Goal: Contribute content: Add original content to the website for others to see

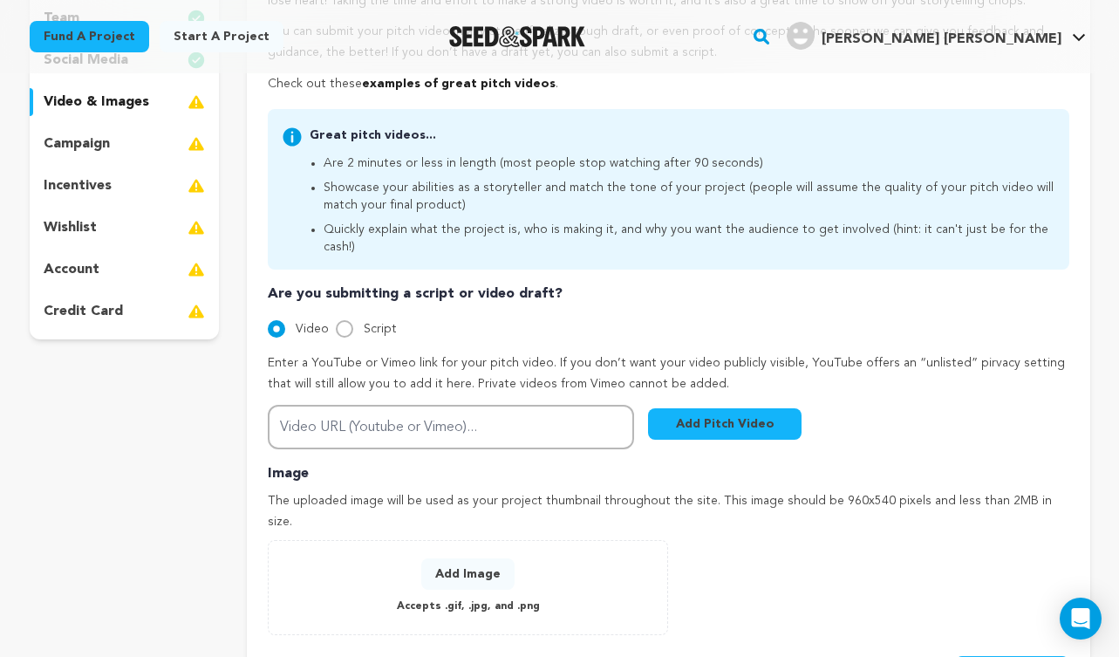
scroll to position [324, 0]
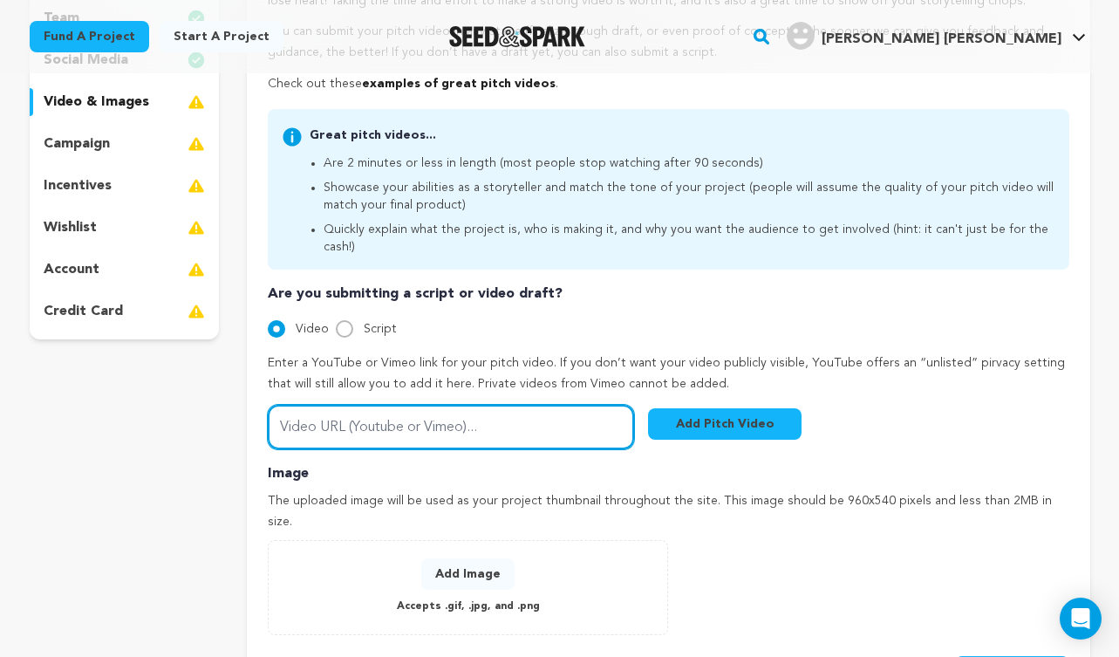
click at [505, 418] on input "Video URL (Youtube or Vimeo)..." at bounding box center [451, 427] width 366 height 44
paste input "[URL][DOMAIN_NAME]"
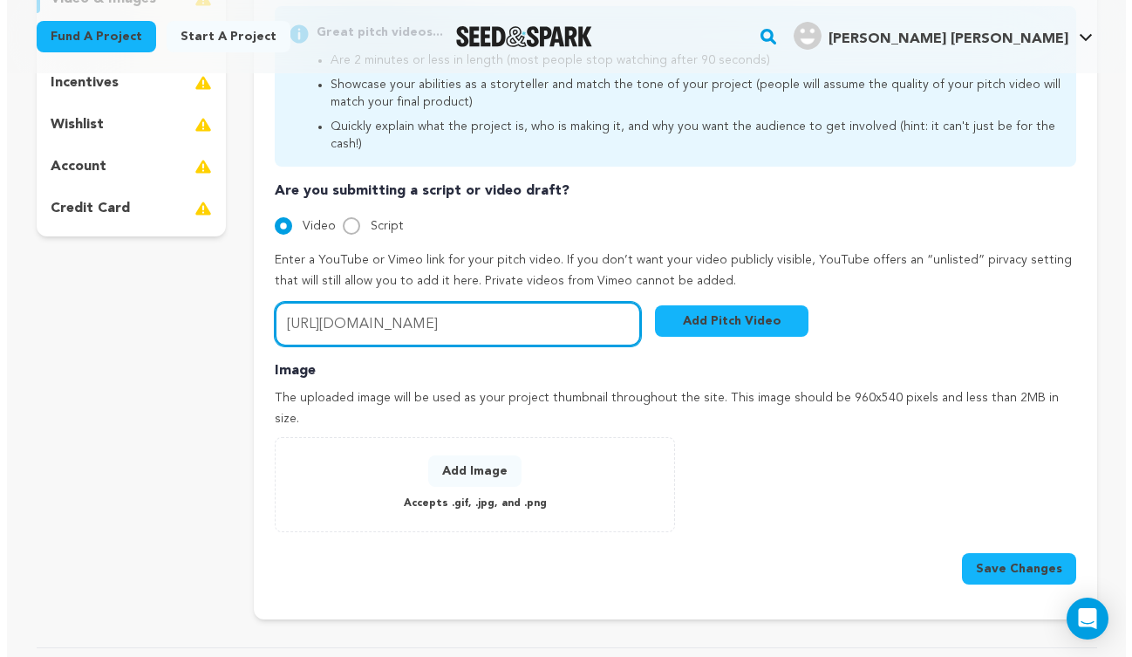
scroll to position [456, 0]
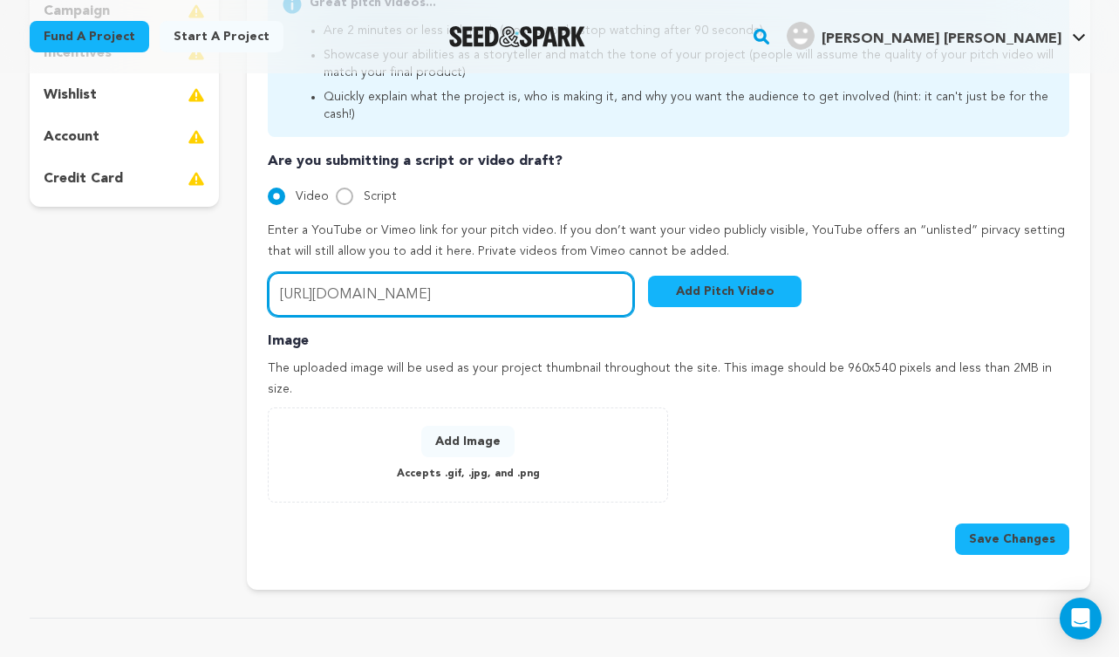
type input "[URL][DOMAIN_NAME]"
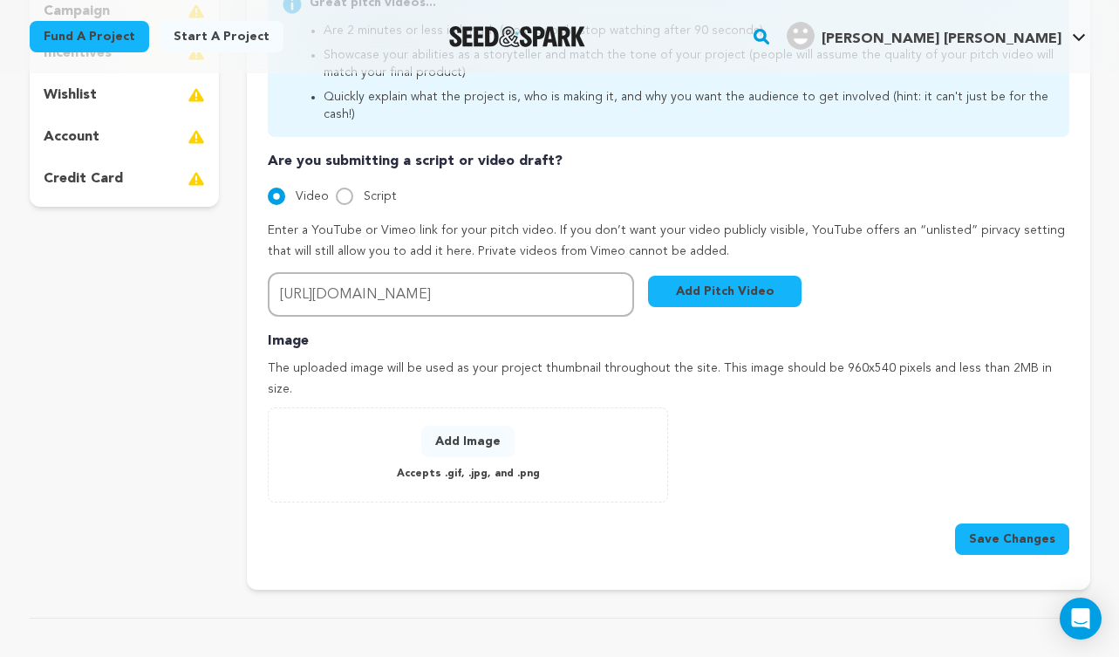
click at [474, 426] on button "Add Image" at bounding box center [467, 441] width 93 height 31
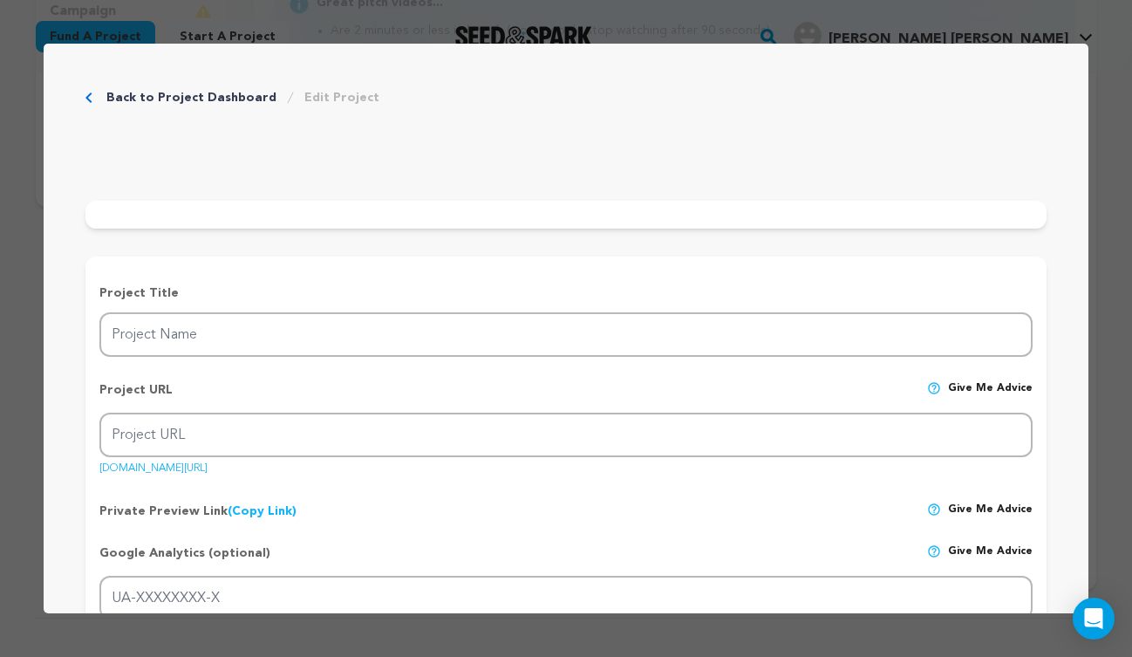
scroll to position [0, 0]
type input "Before the encore"
type input "before-the-encore"
type input "A theater director faces her personal and creative upheaval because a young act…"
type textarea "[PERSON_NAME], a seasoned theater director, leads rehearsals for a play echoing…"
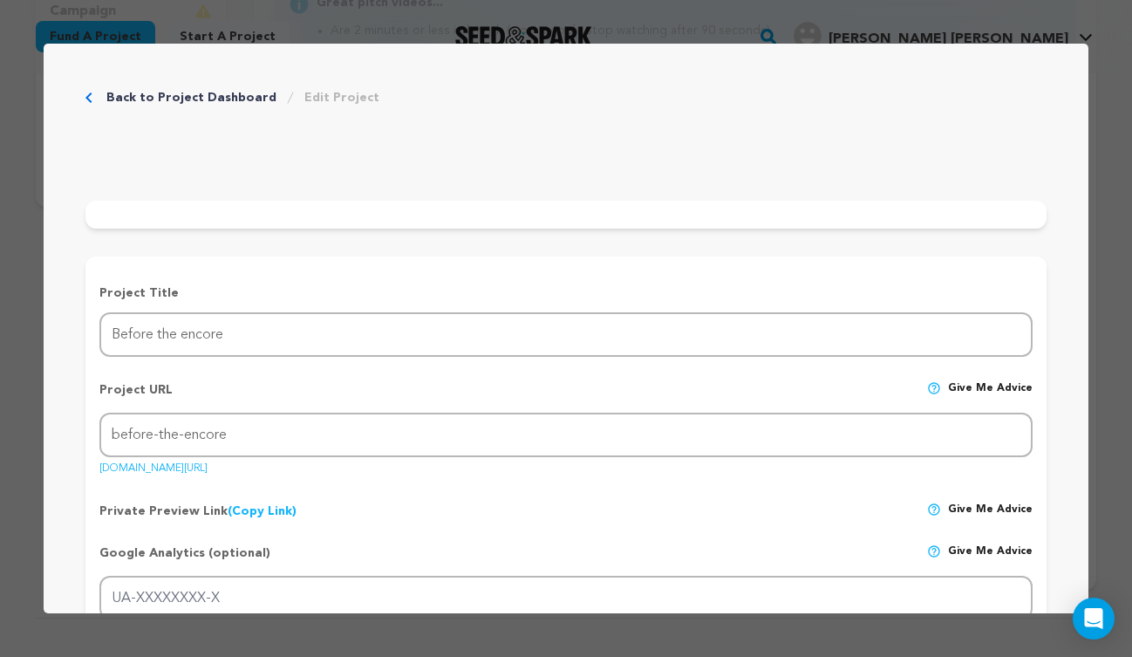
type textarea "Our mission is to bring this film to its fullest potential by raising funds for…"
radio input "true"
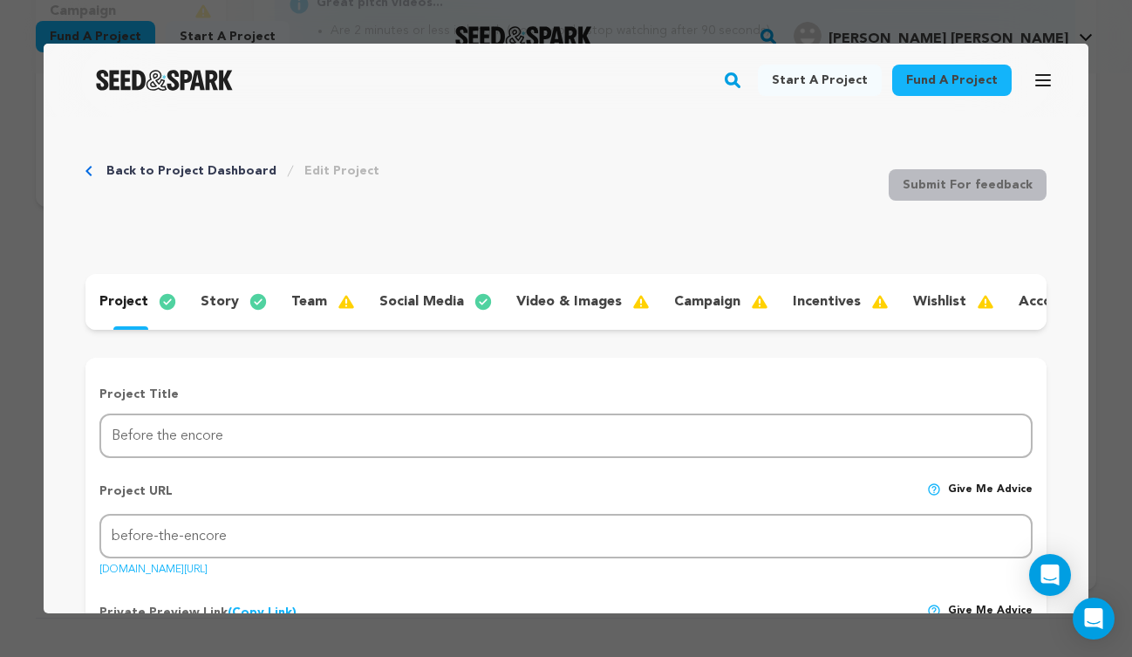
click at [576, 303] on p "video & images" at bounding box center [570, 301] width 106 height 21
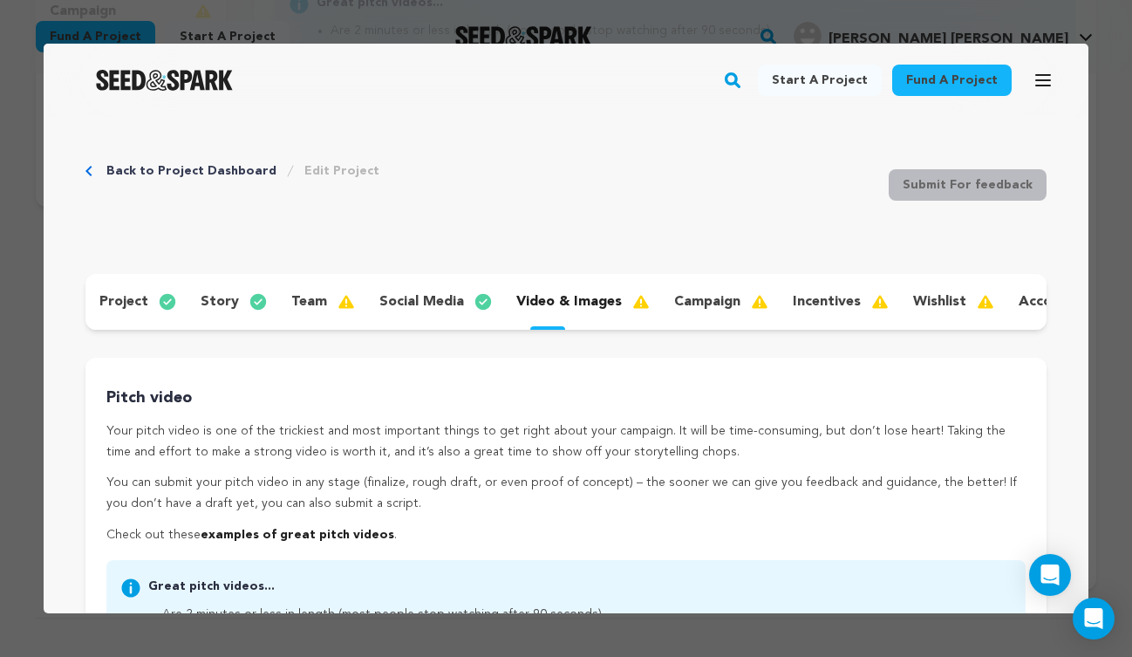
click at [313, 291] on p "team" at bounding box center [309, 301] width 36 height 21
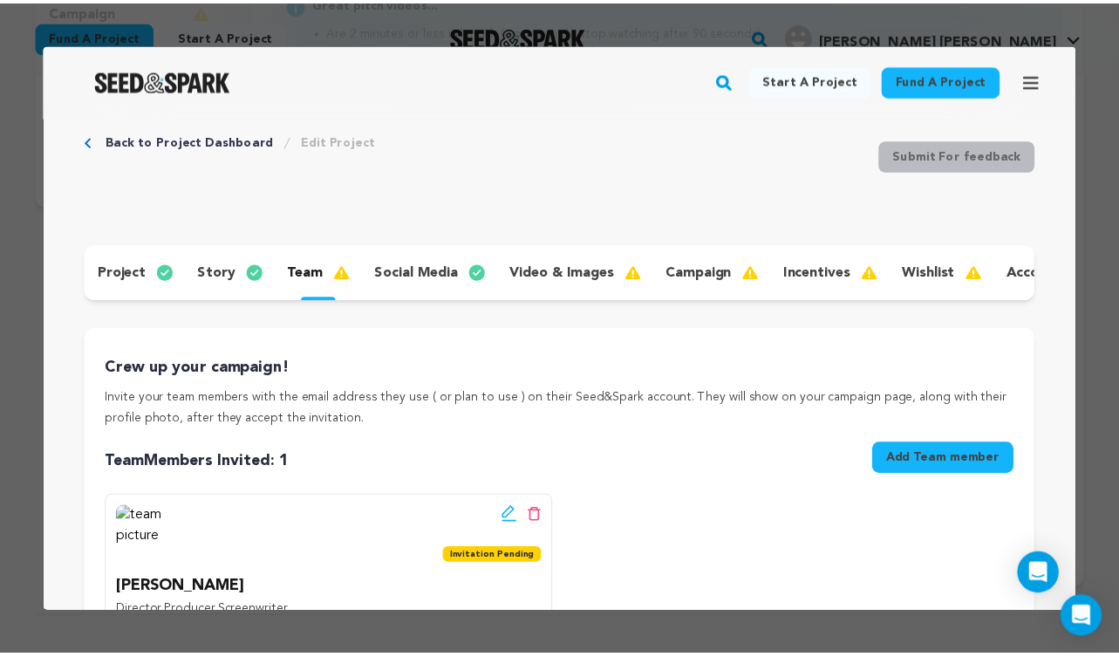
scroll to position [24, 0]
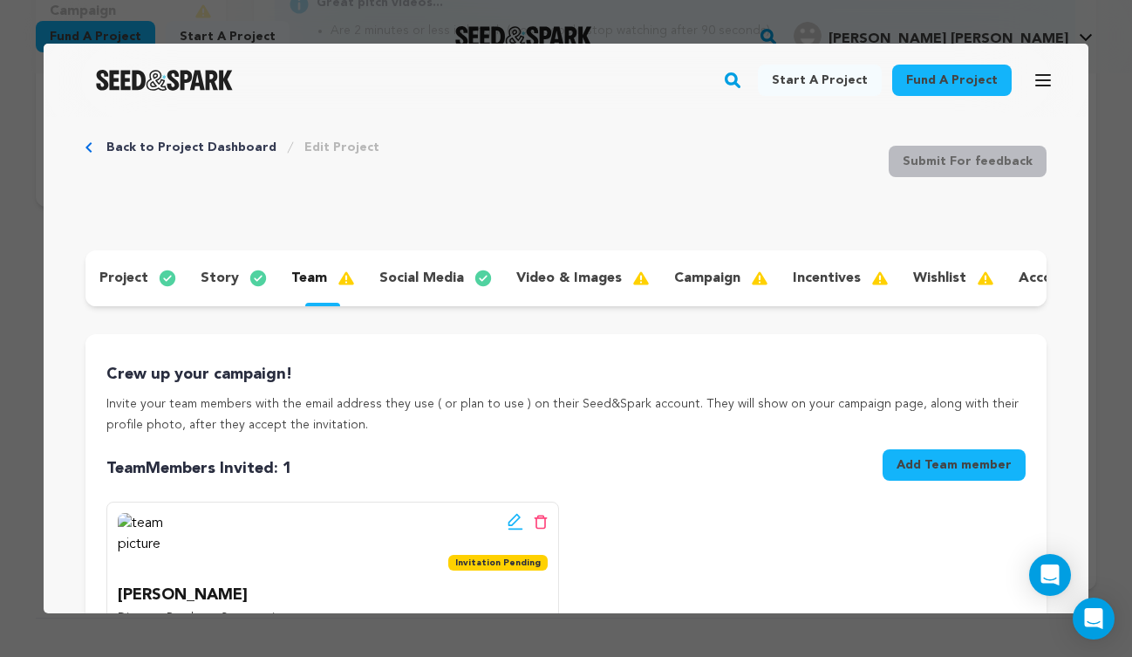
click at [575, 18] on div at bounding box center [566, 328] width 1132 height 657
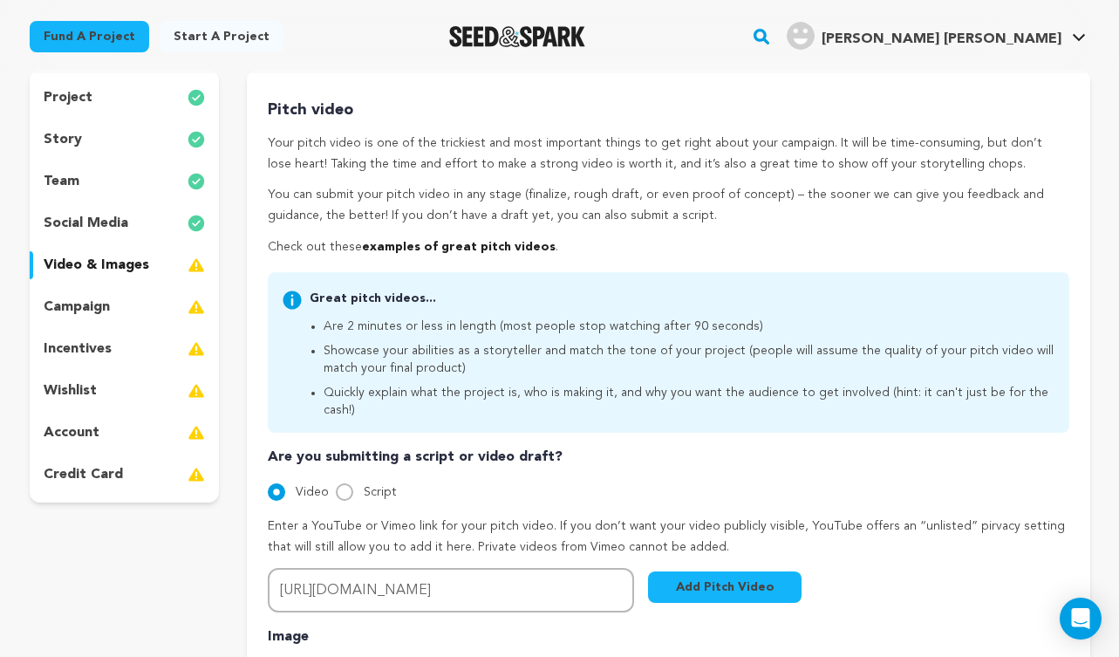
scroll to position [517, 0]
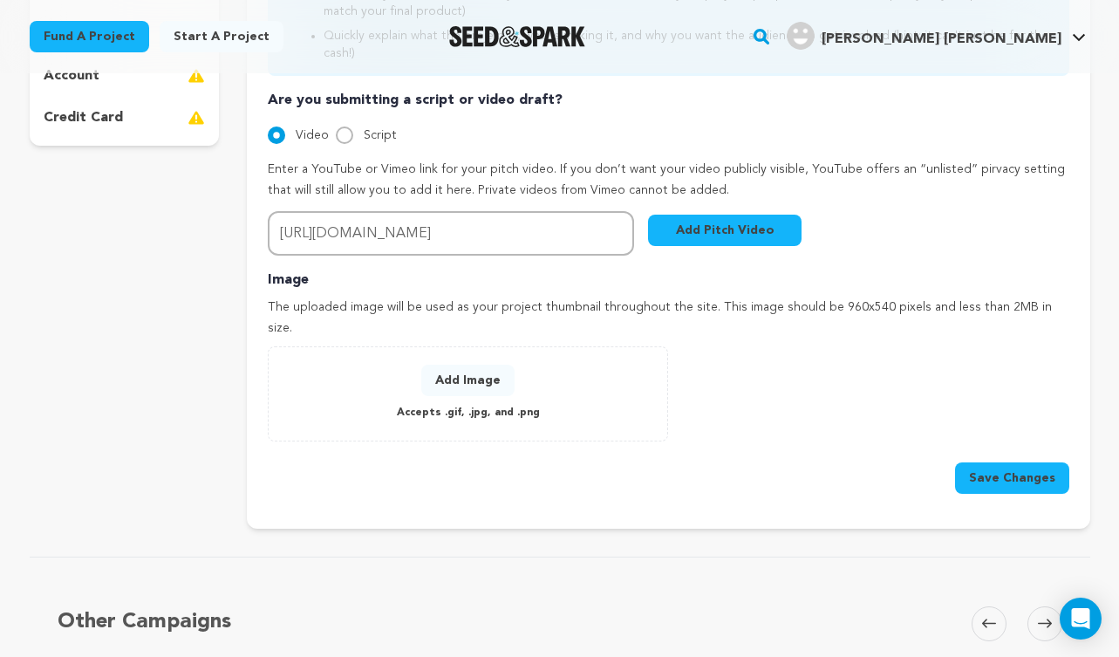
click at [476, 365] on button "Add Image" at bounding box center [467, 380] width 93 height 31
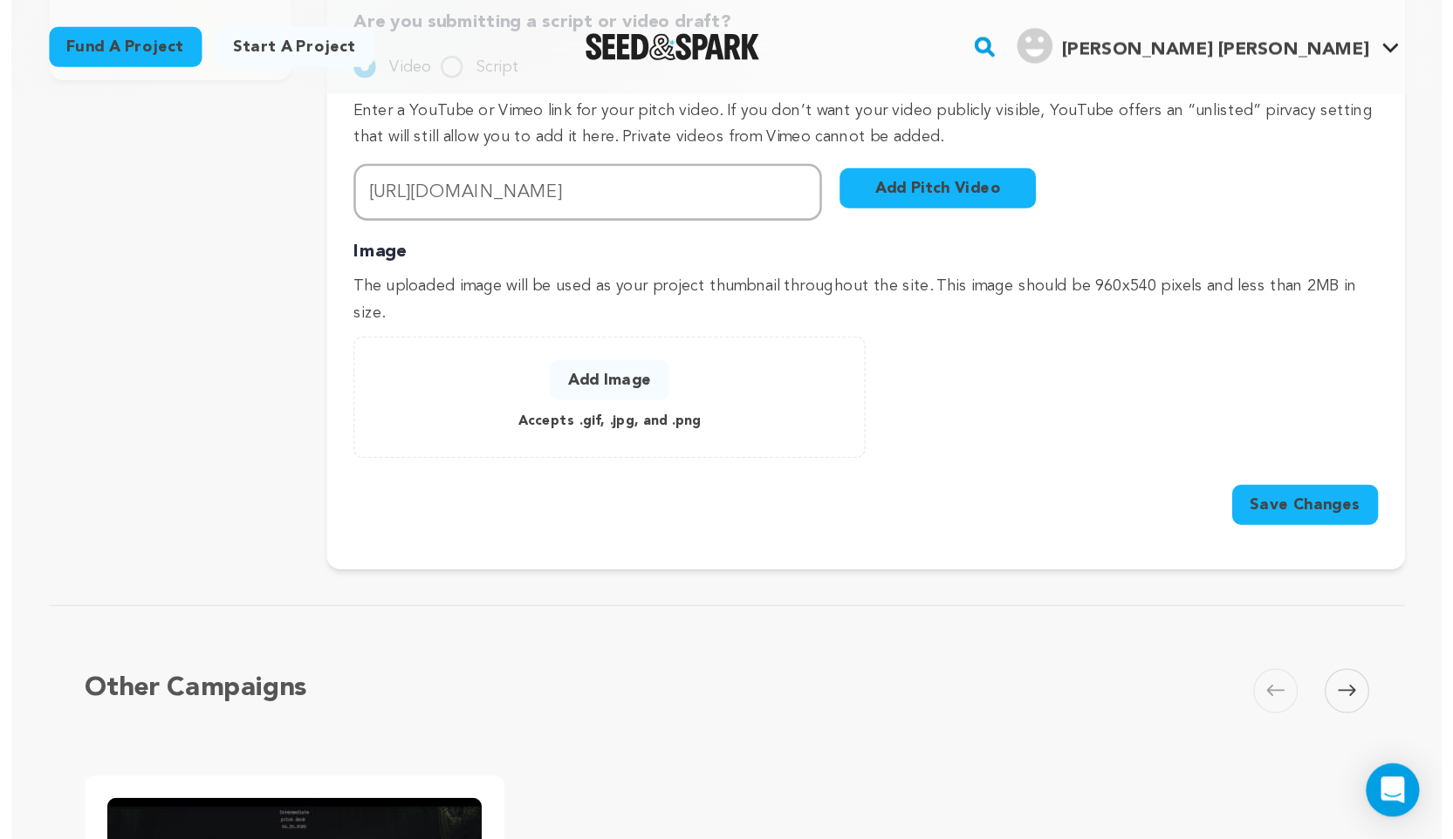
scroll to position [374, 0]
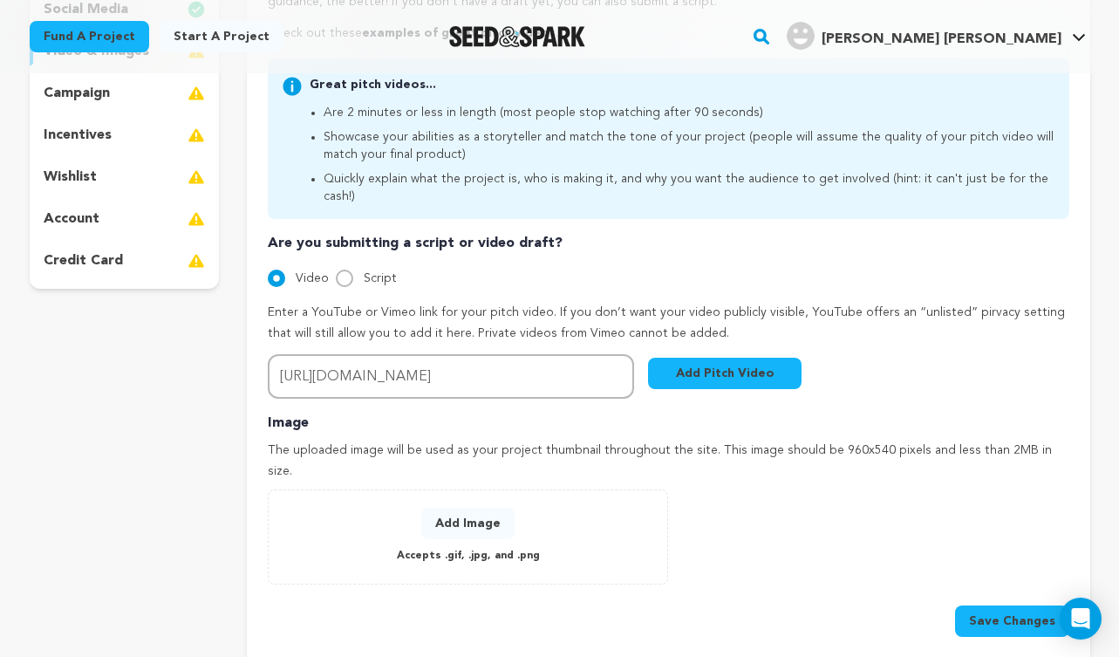
click at [472, 508] on button "Add Image" at bounding box center [467, 523] width 93 height 31
click at [465, 508] on button "Add Image" at bounding box center [467, 523] width 93 height 31
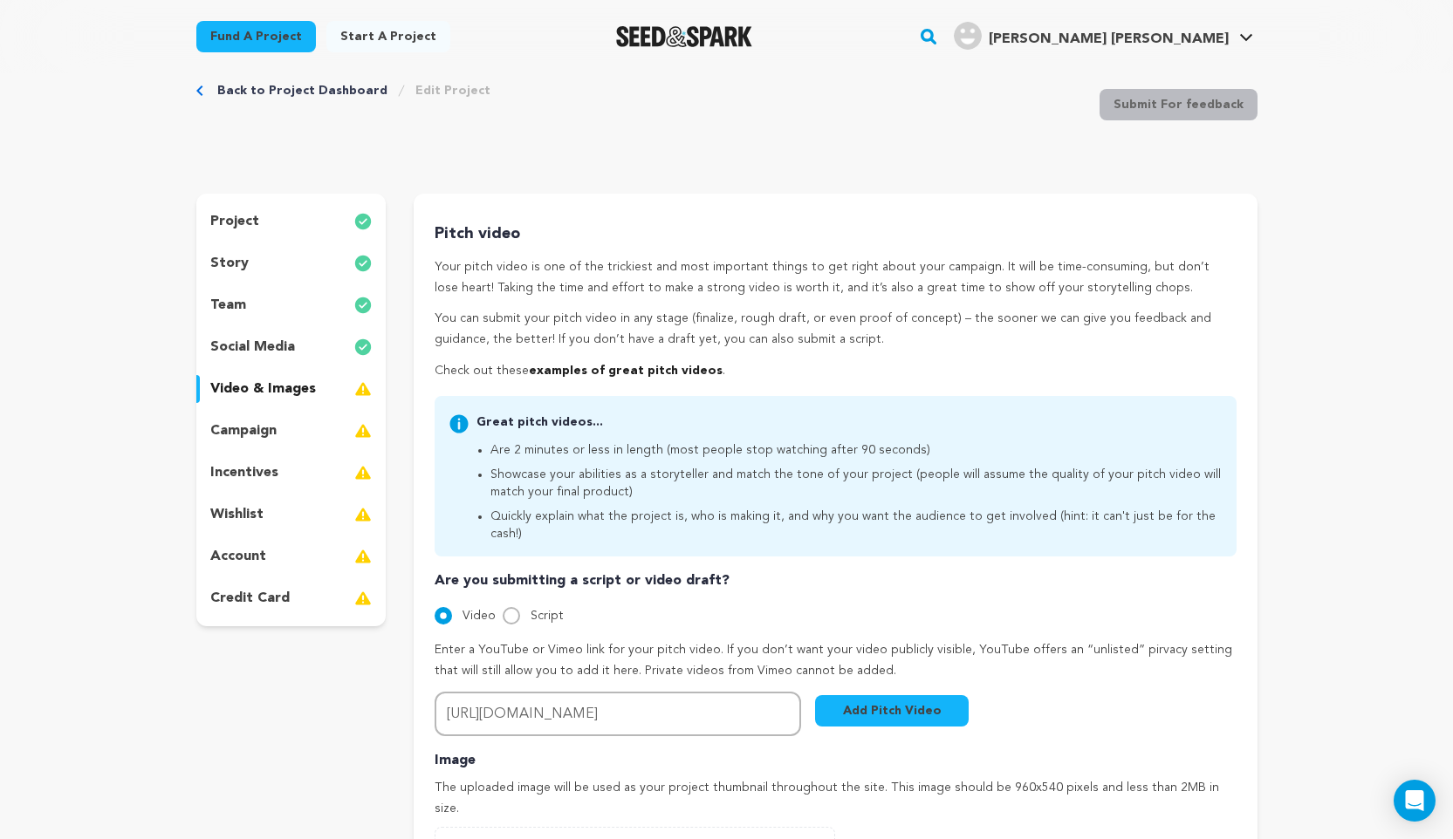
scroll to position [0, 0]
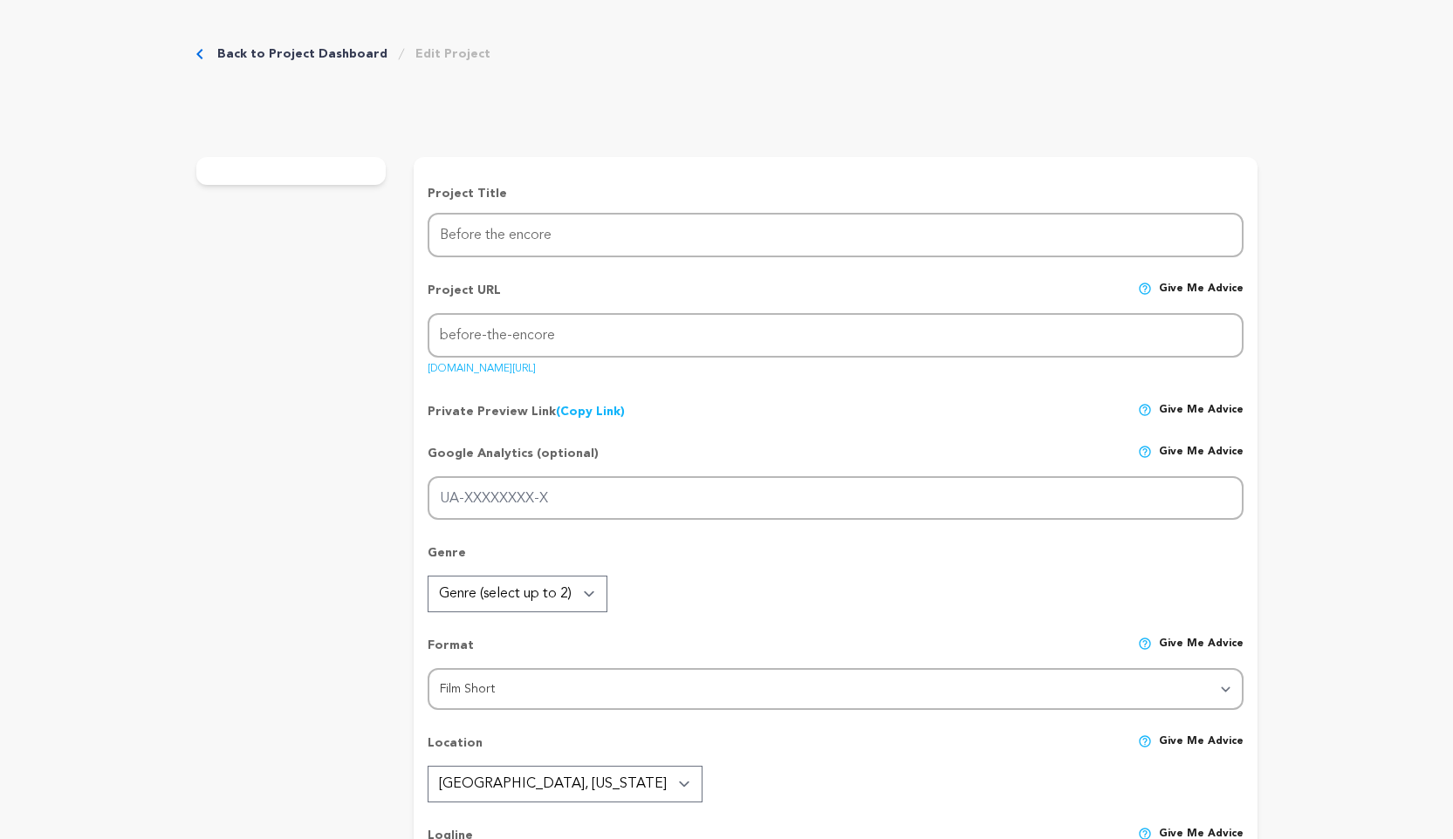
radio input "true"
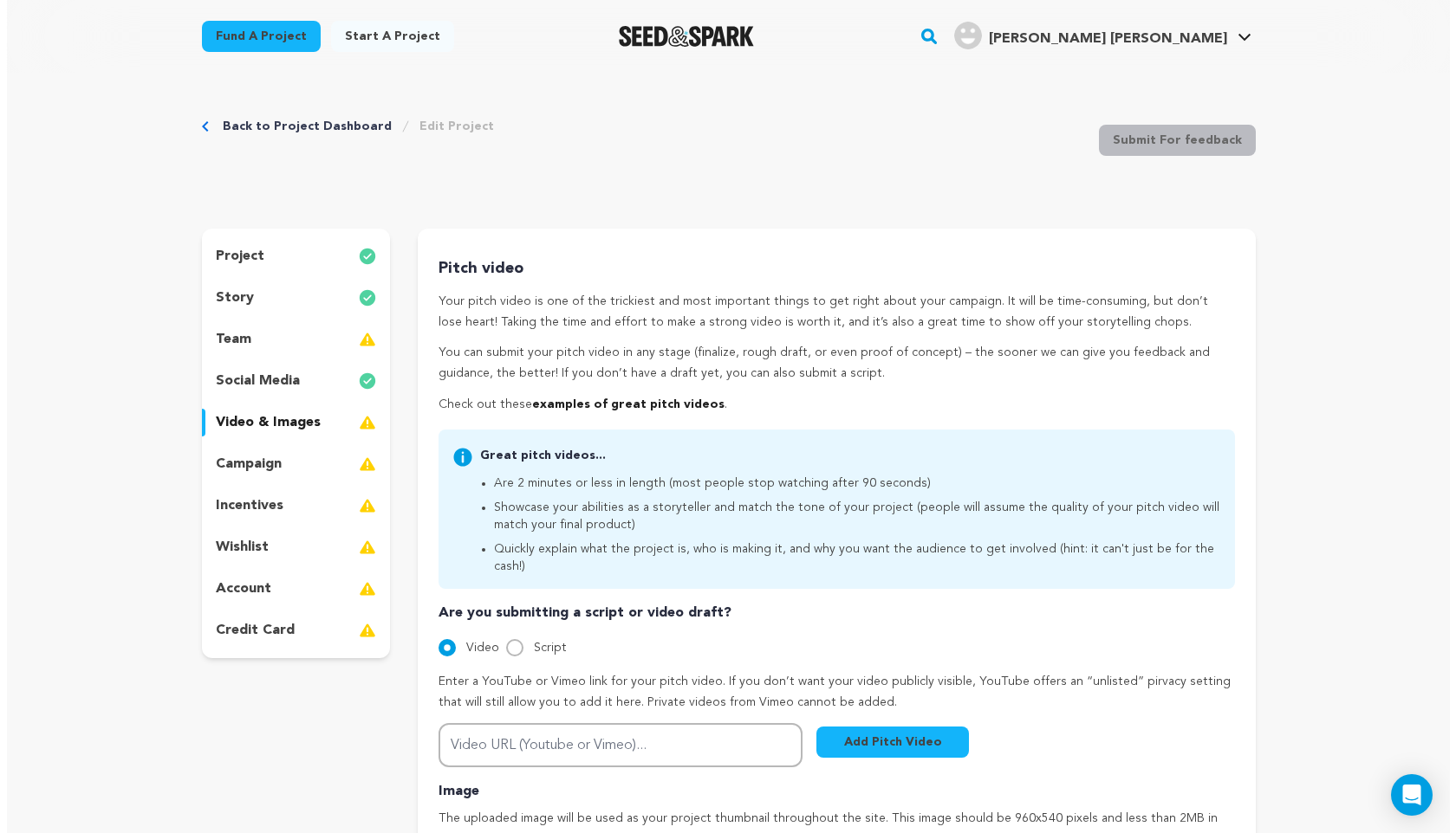
scroll to position [304, 0]
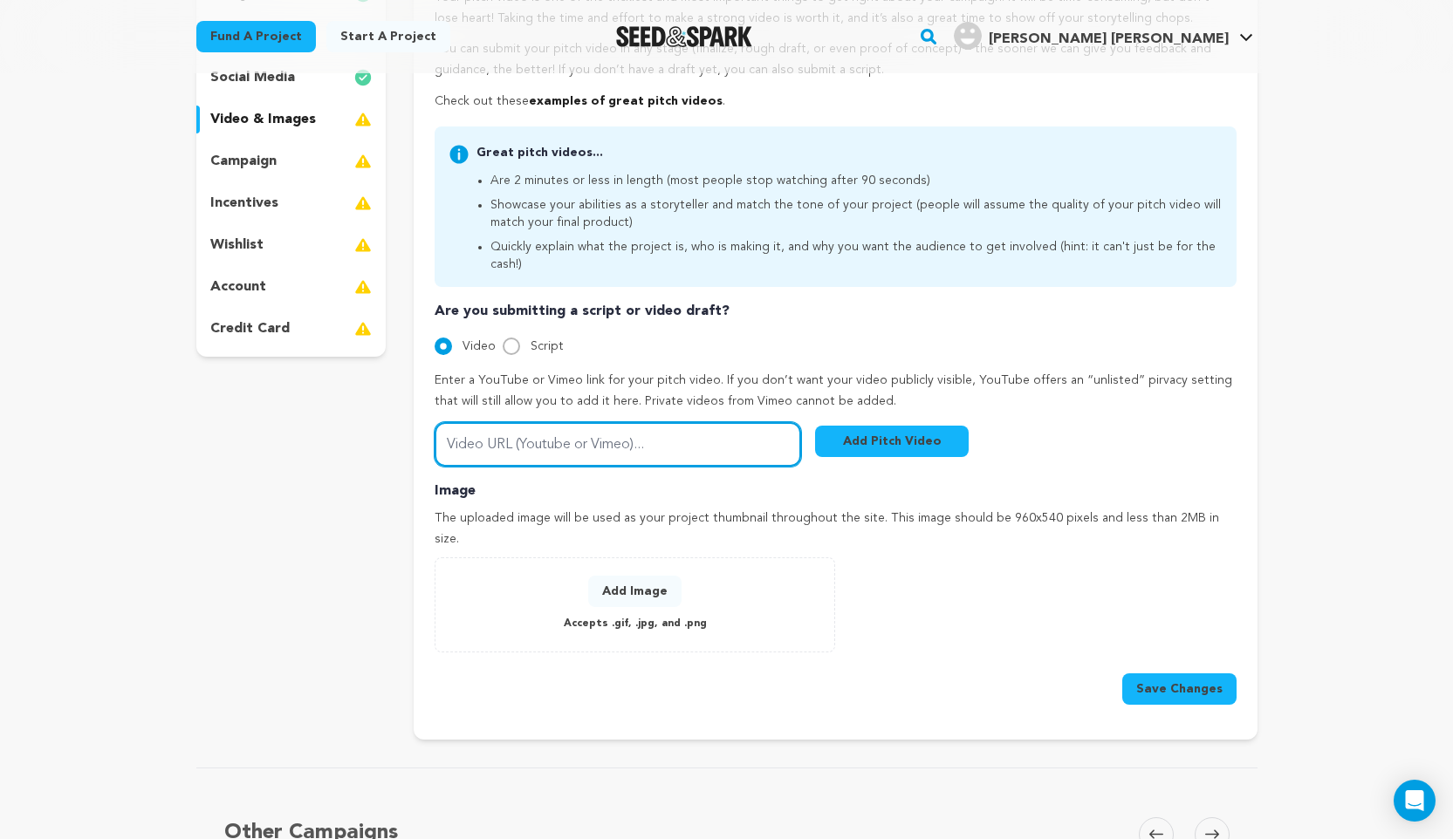
click at [566, 436] on input "Video URL (Youtube or Vimeo)..." at bounding box center [617, 444] width 366 height 44
paste input "[URL][DOMAIN_NAME]"
type input "[URL][DOMAIN_NAME]"
click at [645, 576] on button "Add Image" at bounding box center [634, 591] width 93 height 31
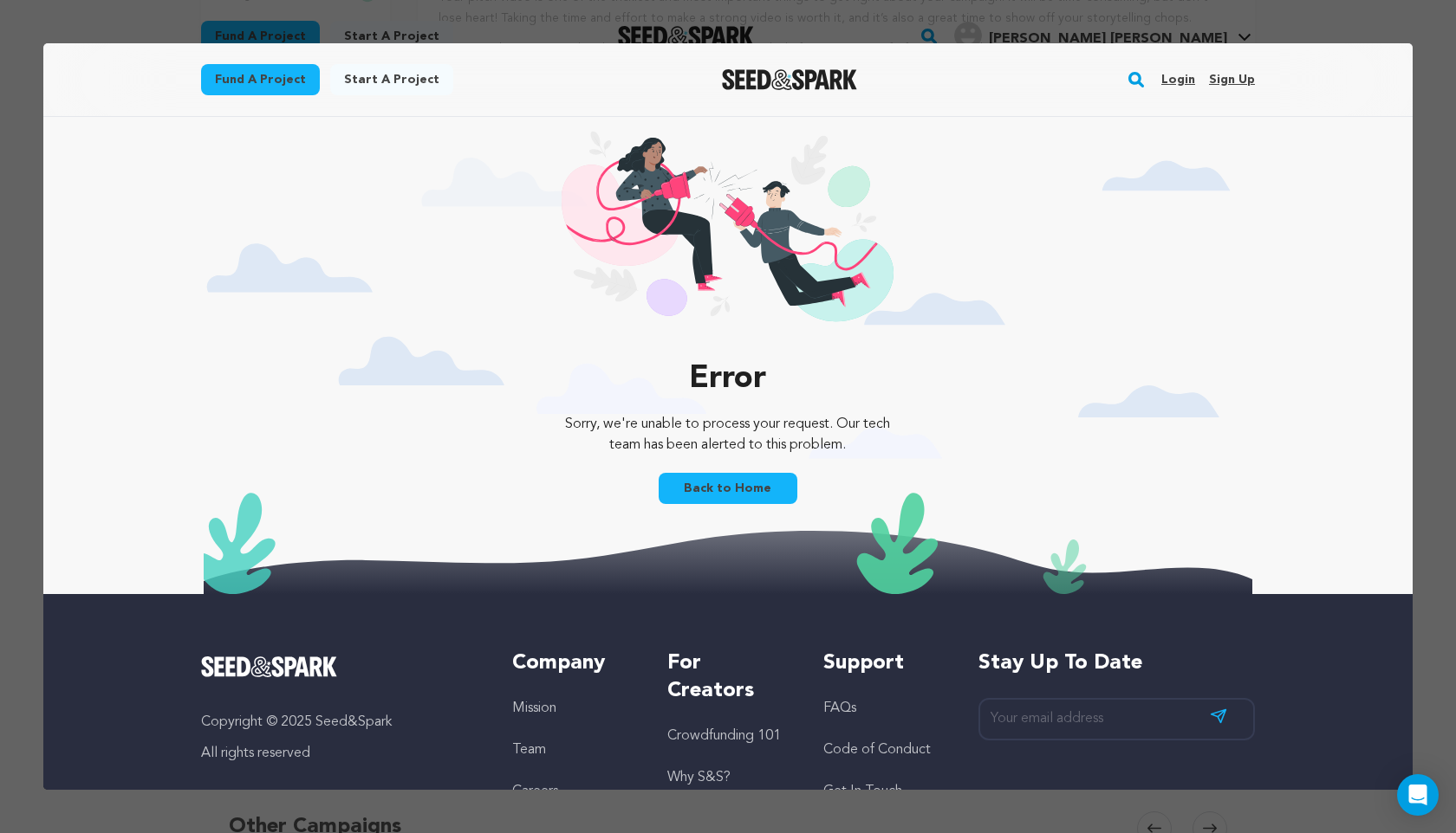
scroll to position [0, 0]
click at [744, 500] on link "Back to Home" at bounding box center [728, 487] width 139 height 31
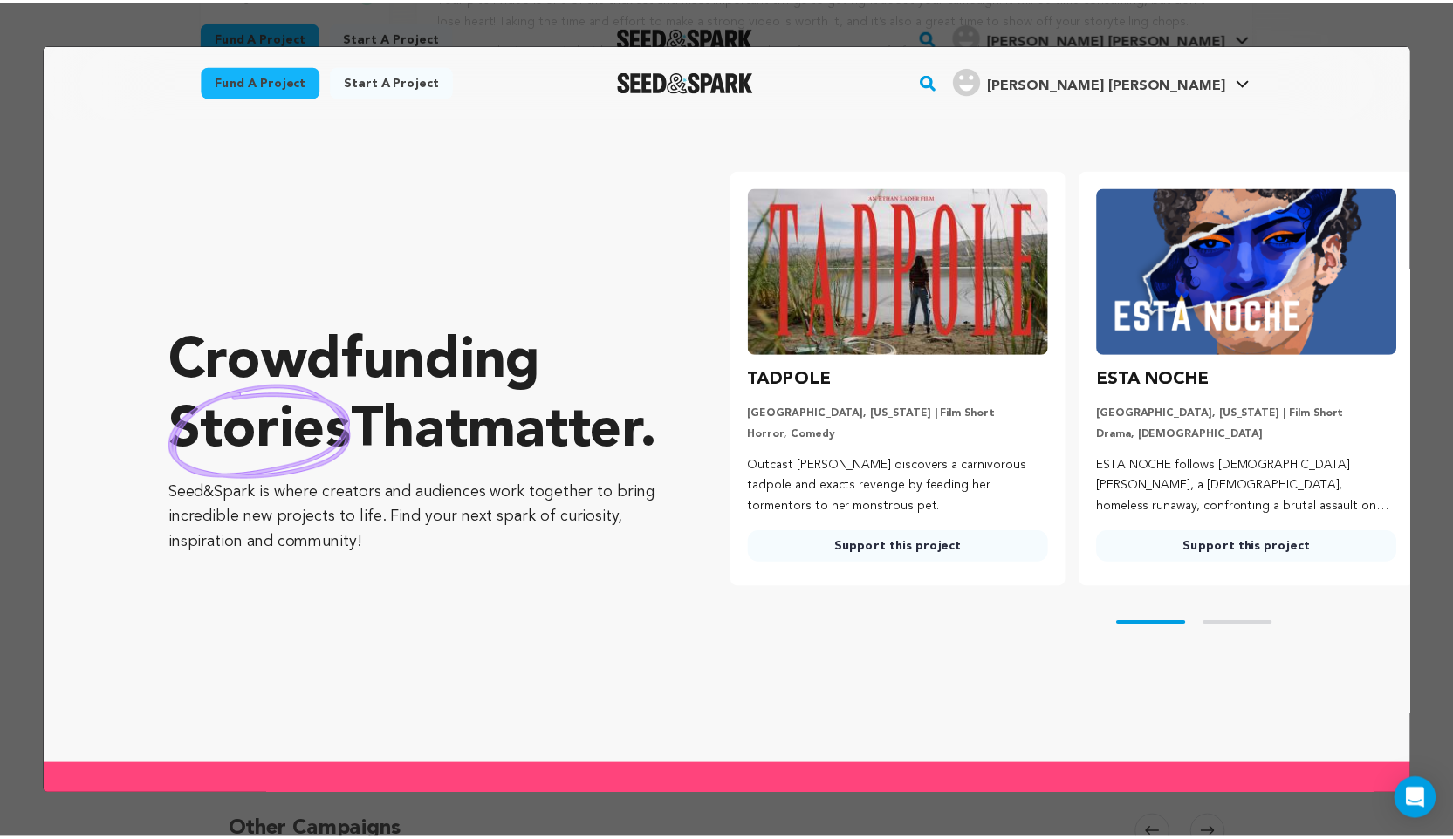
scroll to position [0, 151]
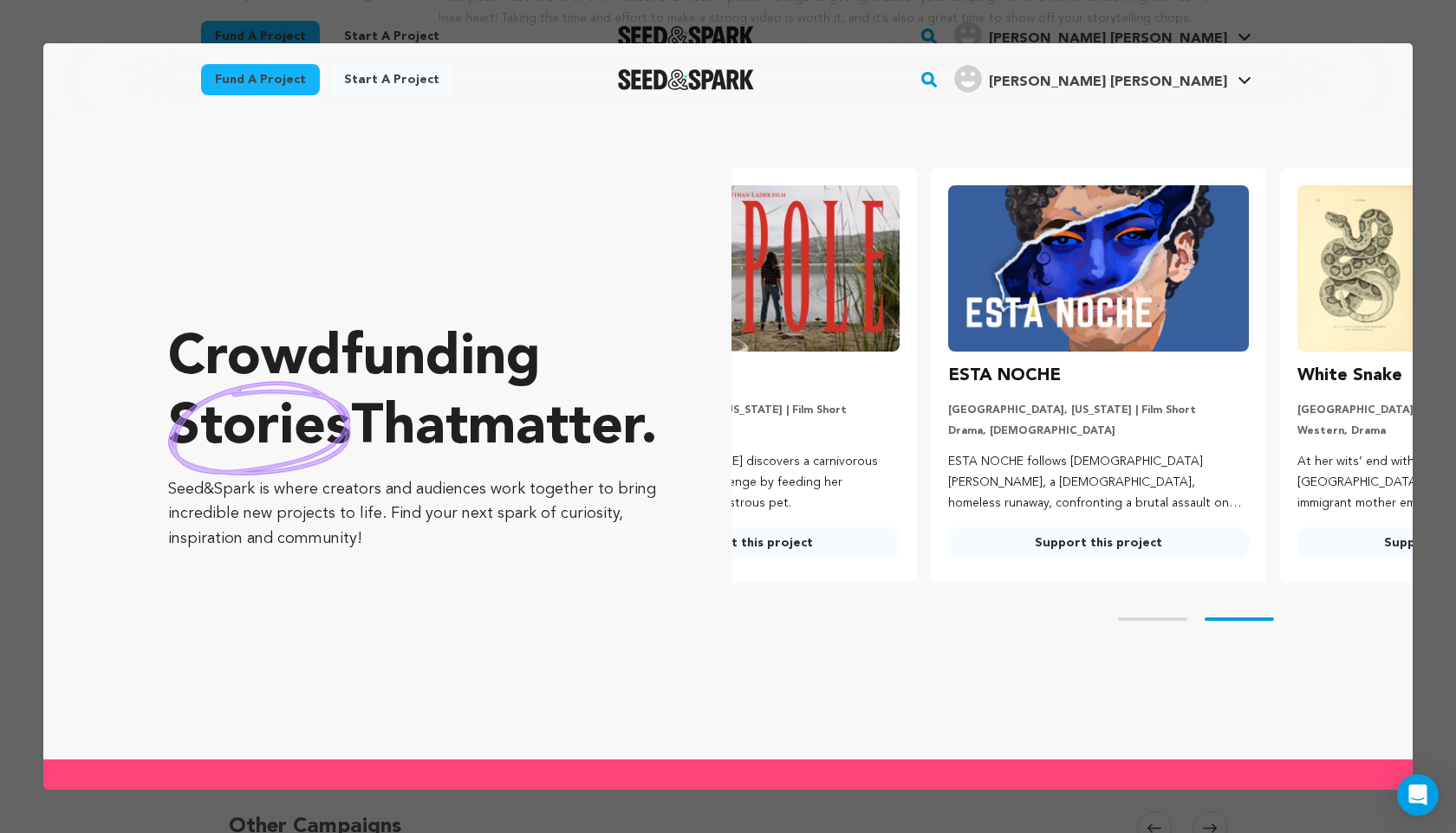
click at [1320, 14] on div at bounding box center [728, 416] width 1456 height 833
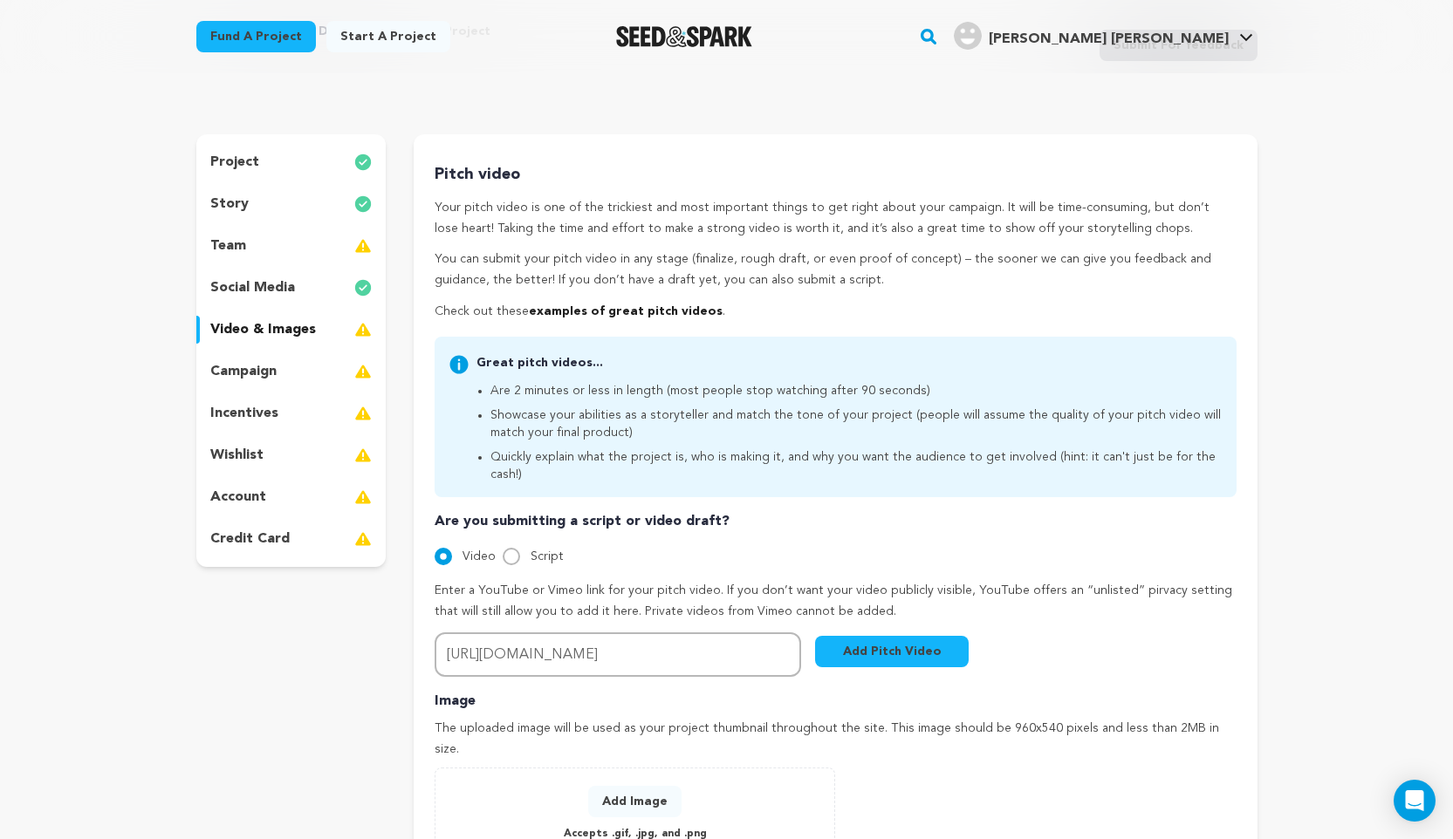
scroll to position [75, 0]
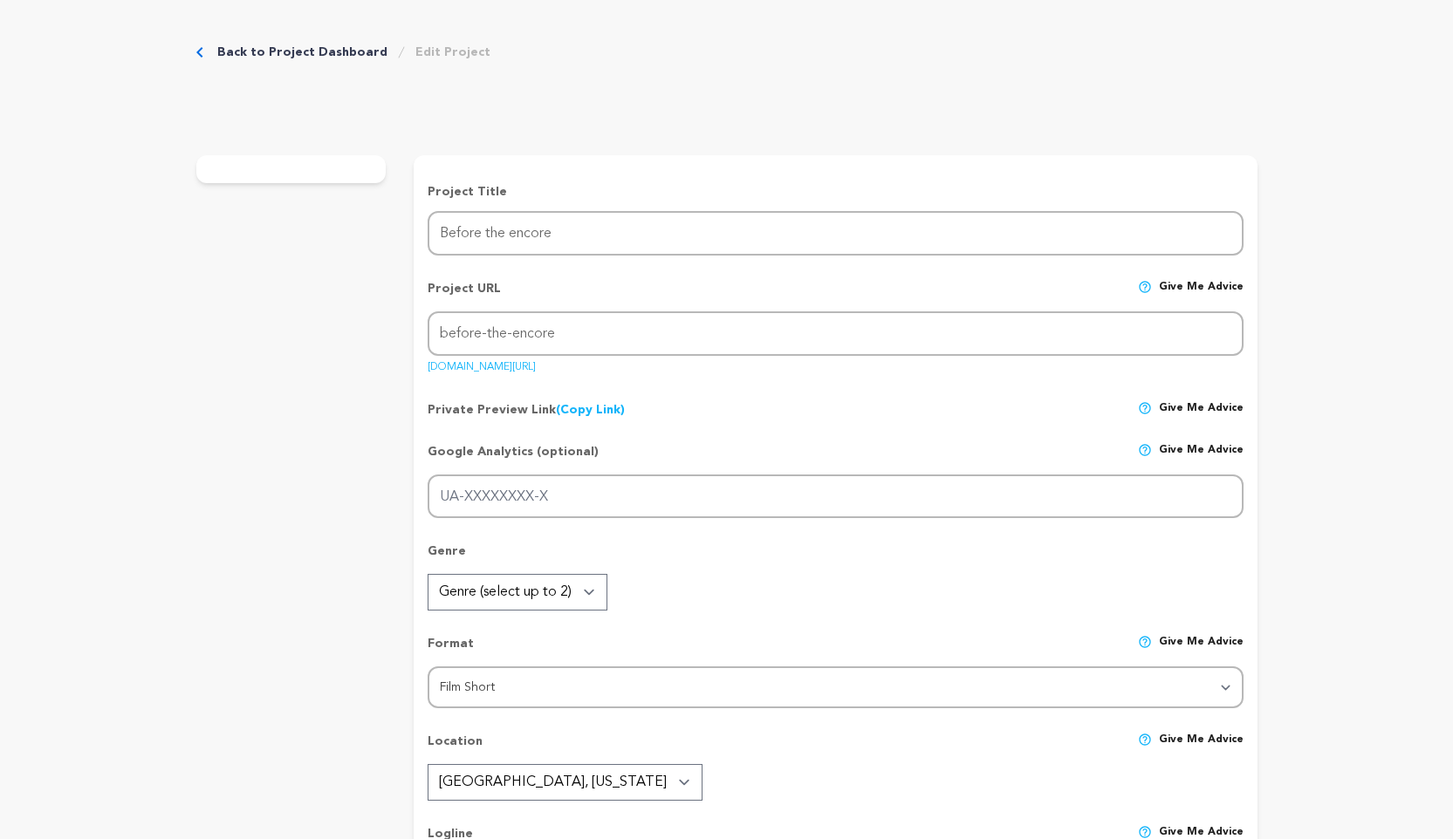
radio input "true"
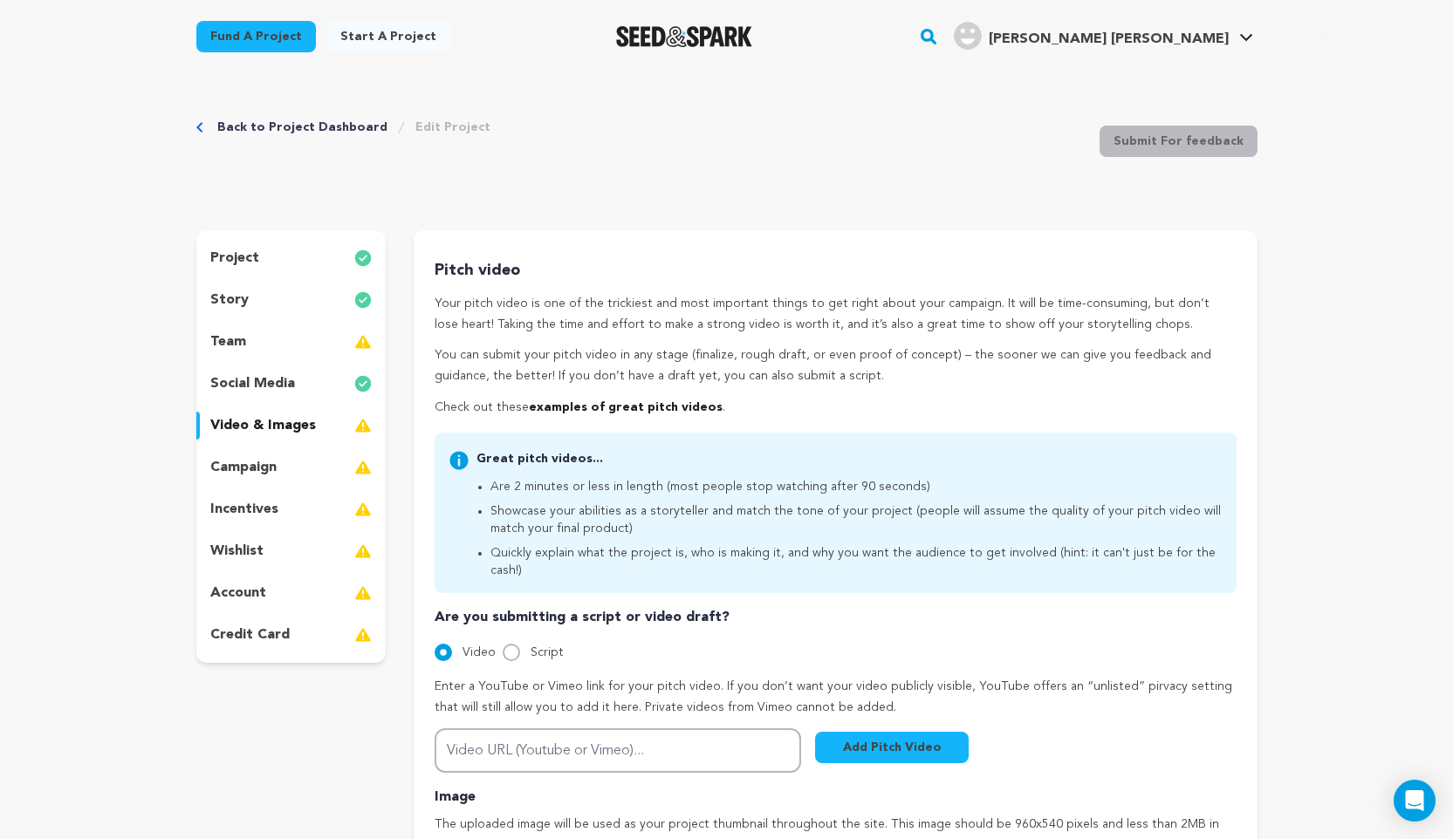
click at [315, 339] on div "team" at bounding box center [291, 342] width 190 height 28
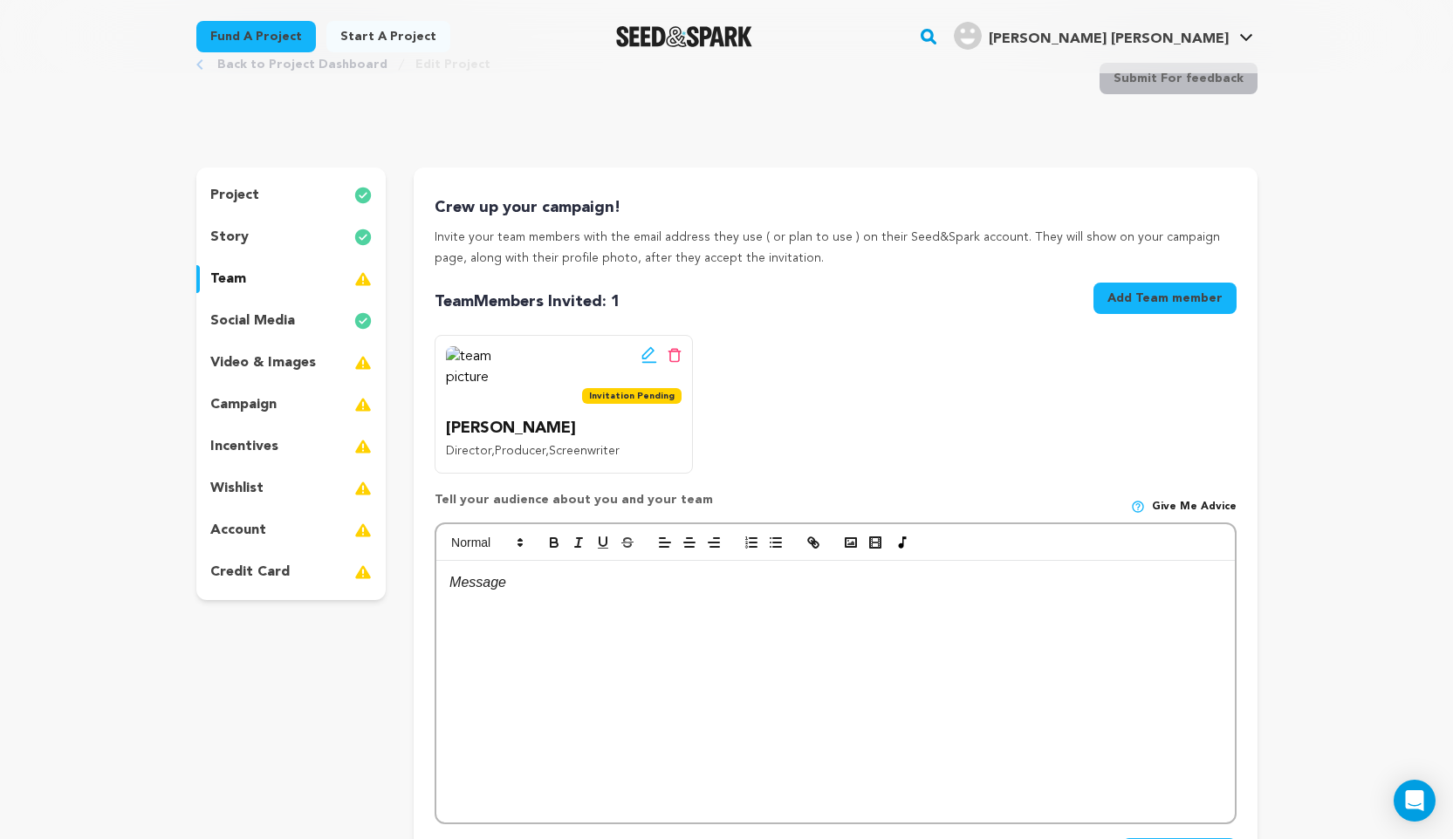
scroll to position [65, 0]
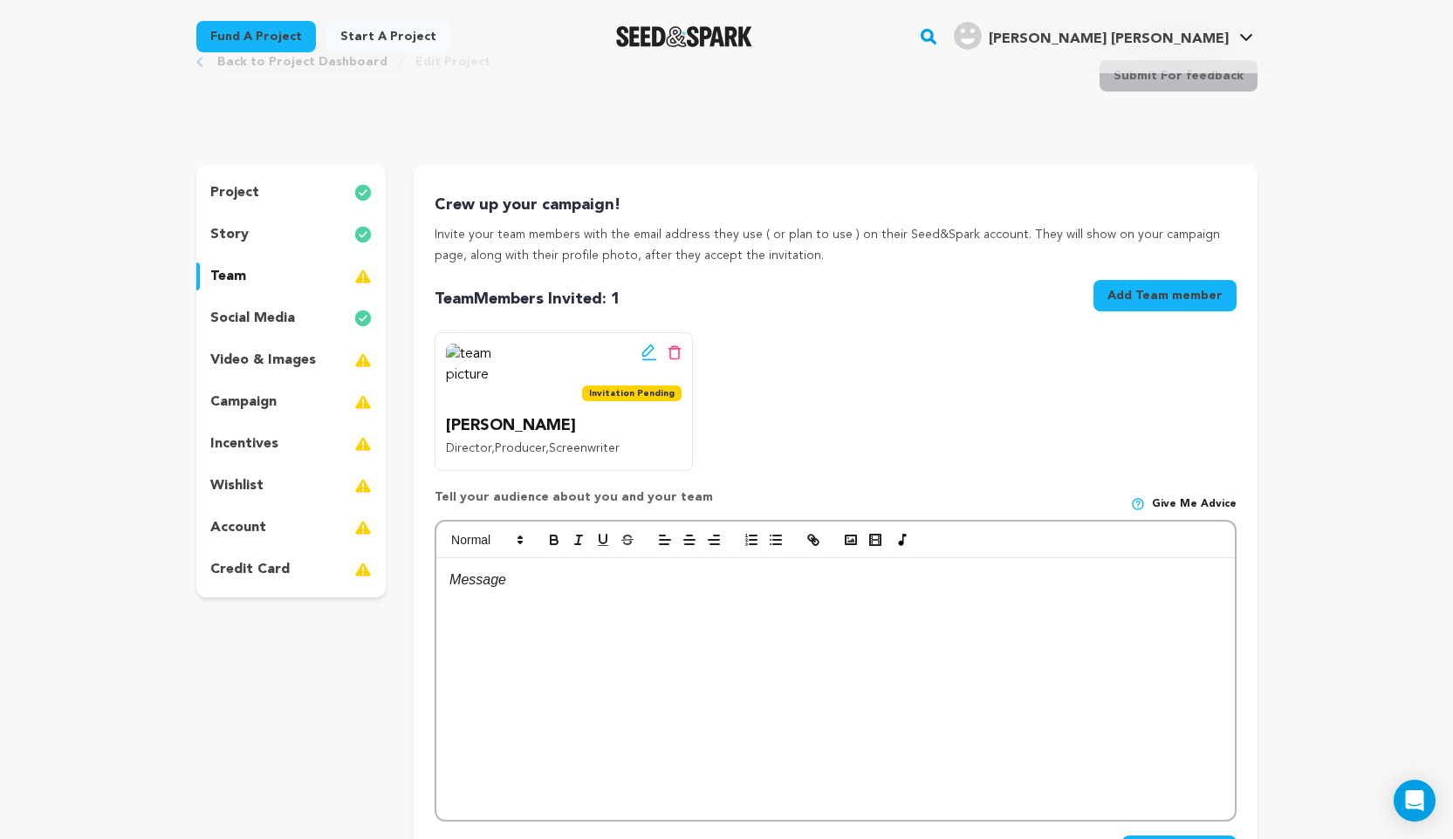
click at [328, 402] on div "campaign" at bounding box center [291, 402] width 190 height 28
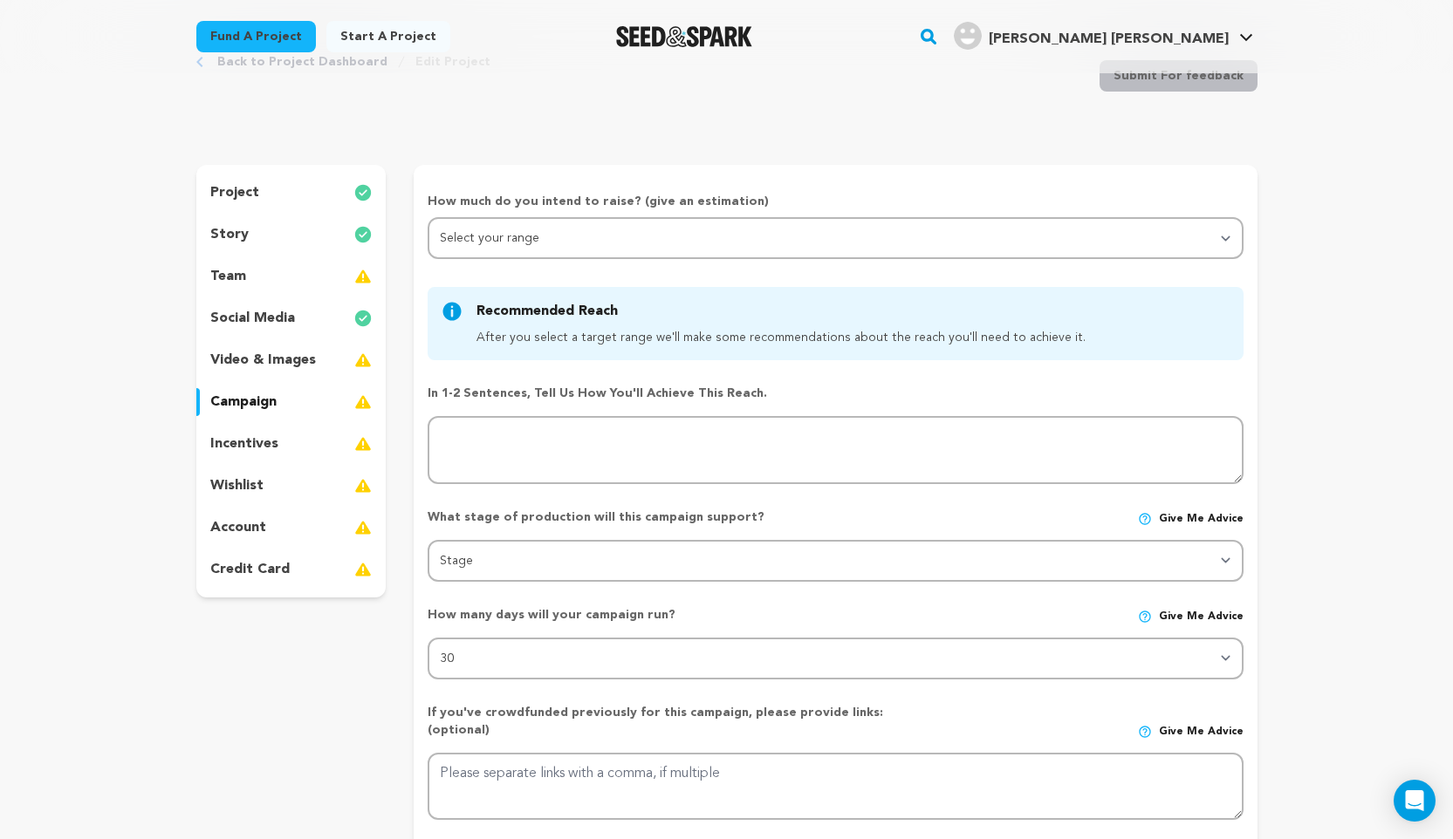
scroll to position [91, 0]
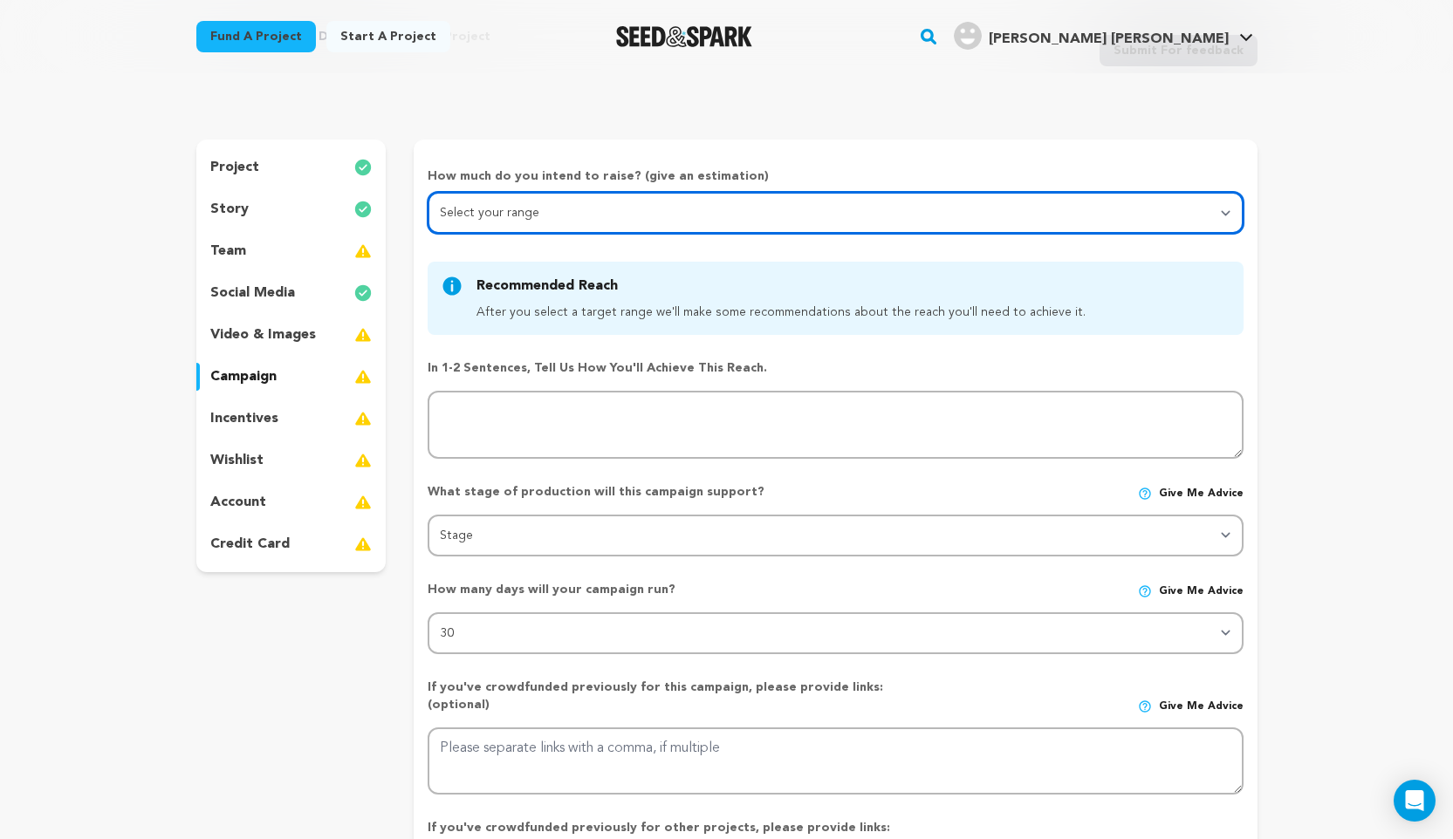
click at [594, 222] on select "Select your range Less than $10k 10k - $14k 15k - $24k 25k - $49k 50k or more" at bounding box center [835, 213] width 815 height 42
select select "1"
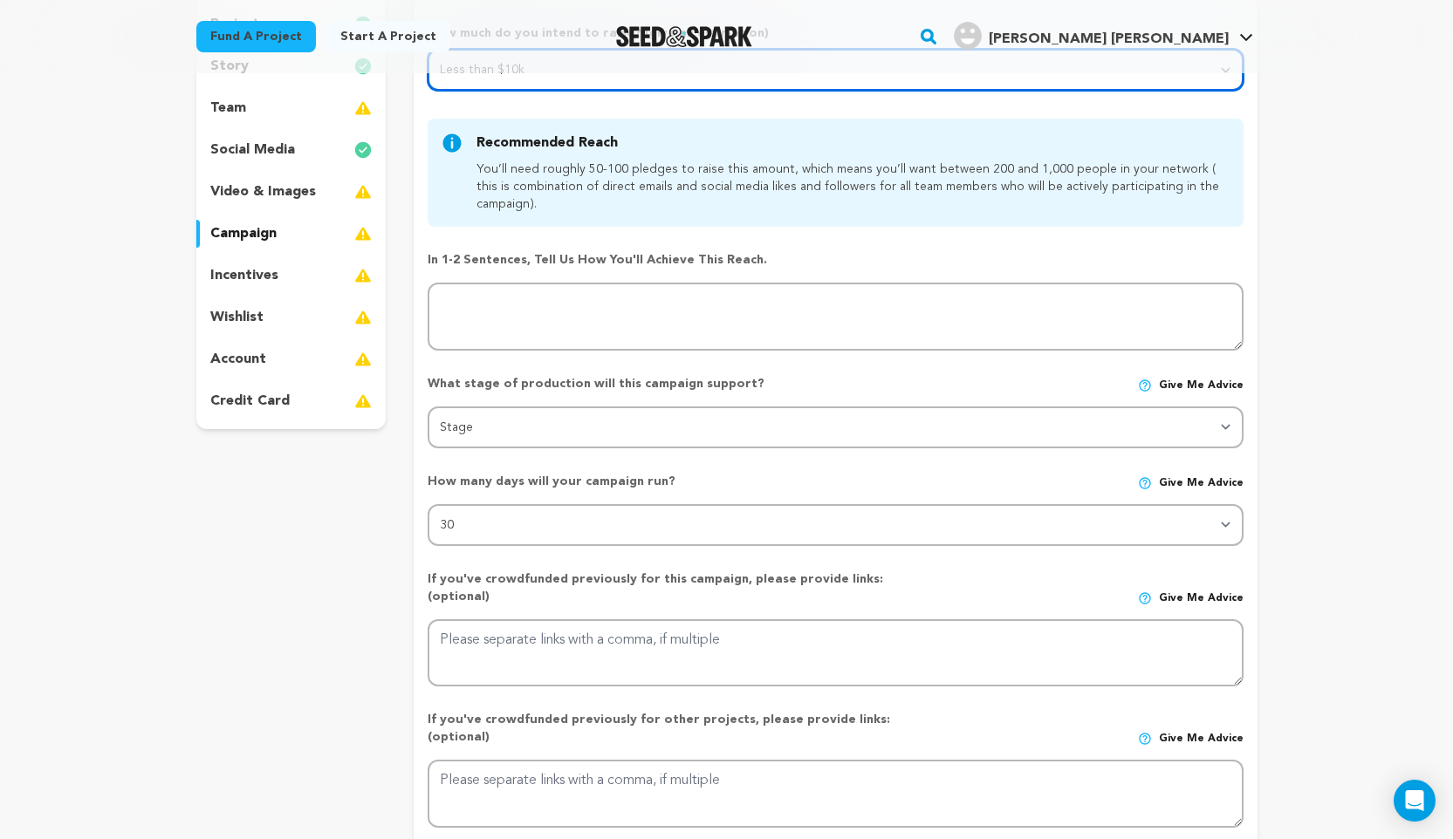
scroll to position [252, 0]
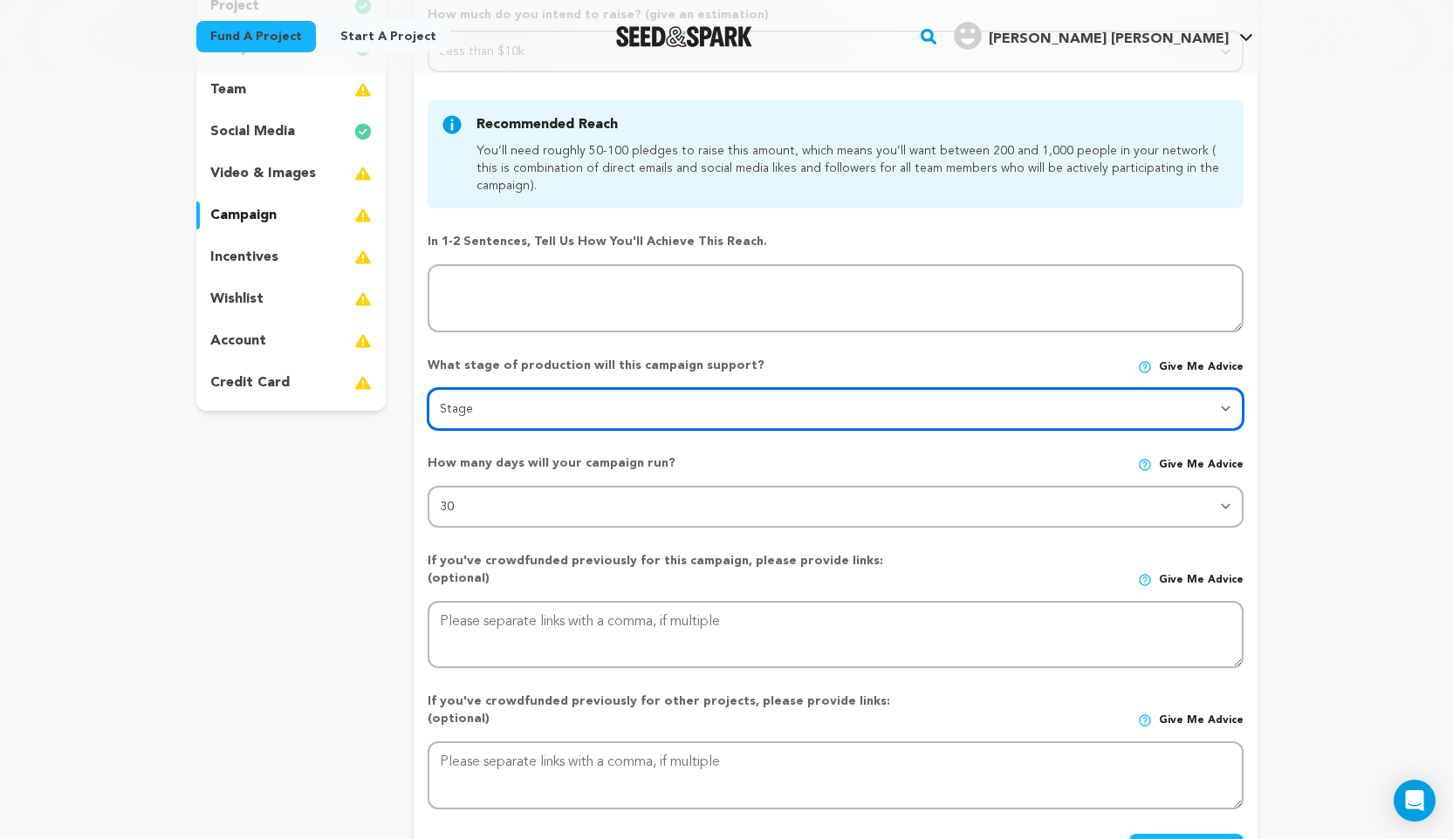
click at [655, 410] on select "Stage DEVELOPMENT PRODUCTION POST-PRODUCTION DISTRIBUTION PRE-PRODUCTION ENHANC…" at bounding box center [835, 409] width 815 height 42
select select "1404"
click at [644, 410] on select "Stage DEVELOPMENT PRODUCTION POST-PRODUCTION DISTRIBUTION PRE-PRODUCTION ENHANC…" at bounding box center [835, 409] width 815 height 42
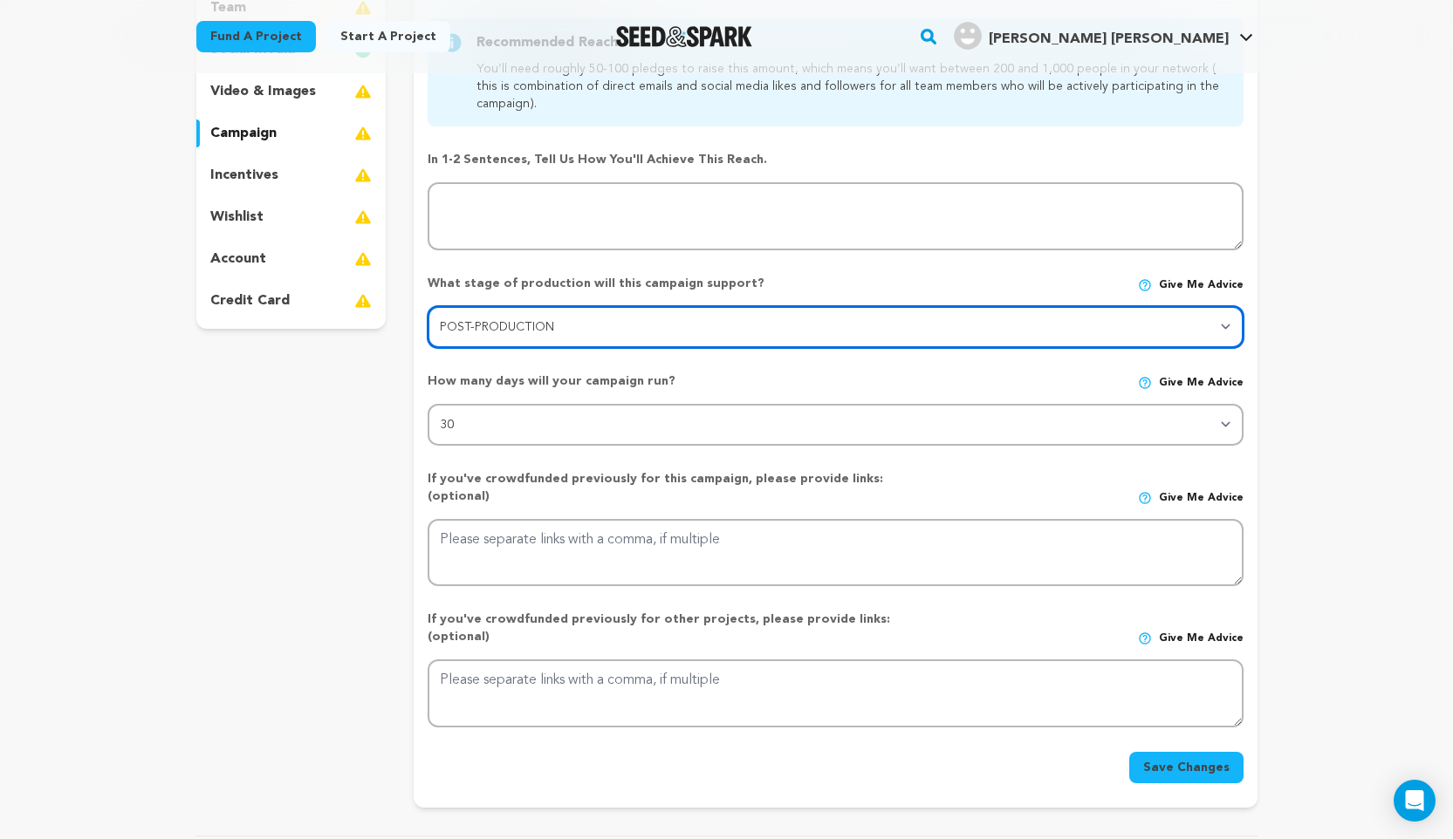
scroll to position [337, 0]
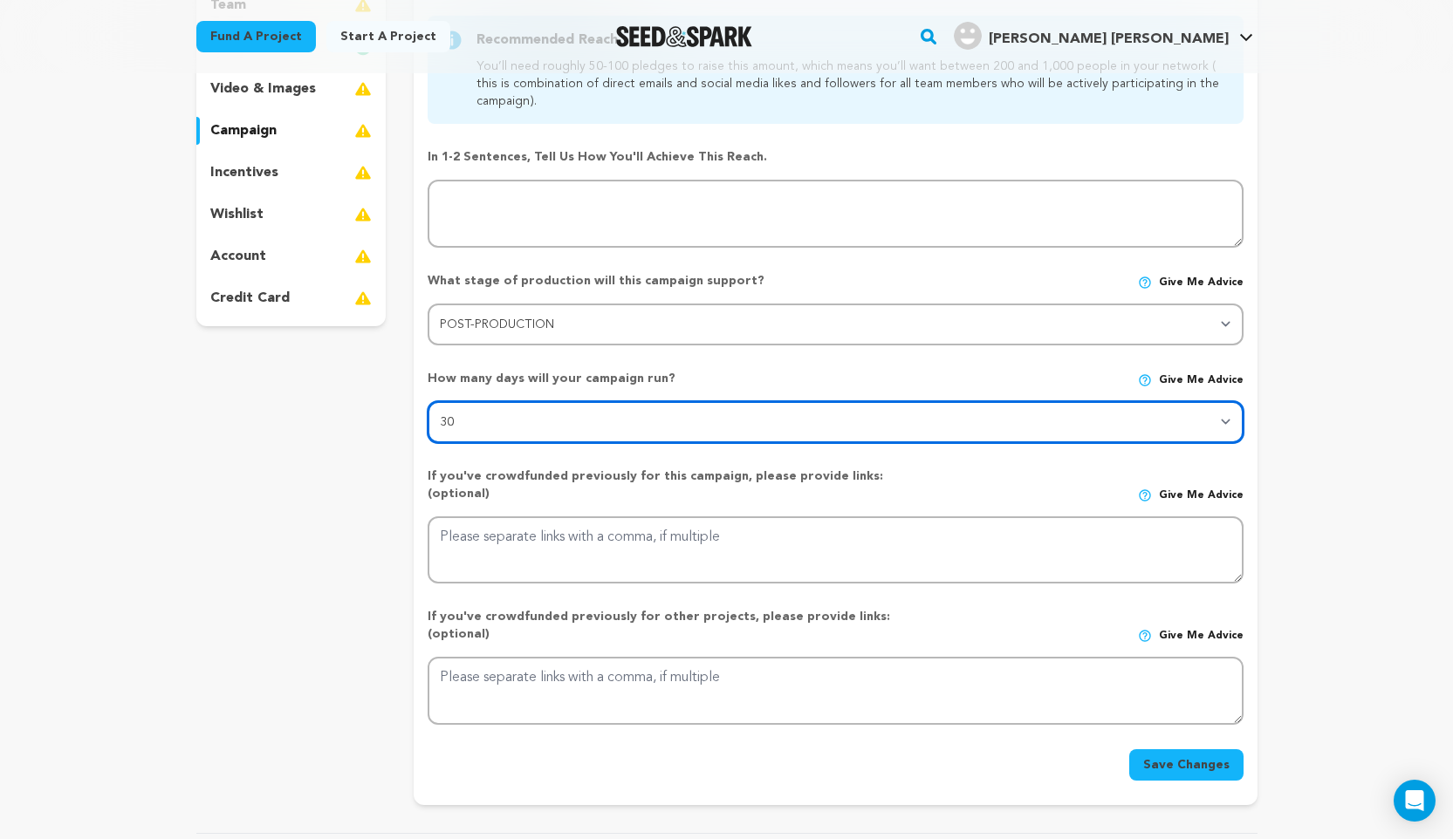
click at [622, 419] on select "30 45 60" at bounding box center [835, 422] width 815 height 42
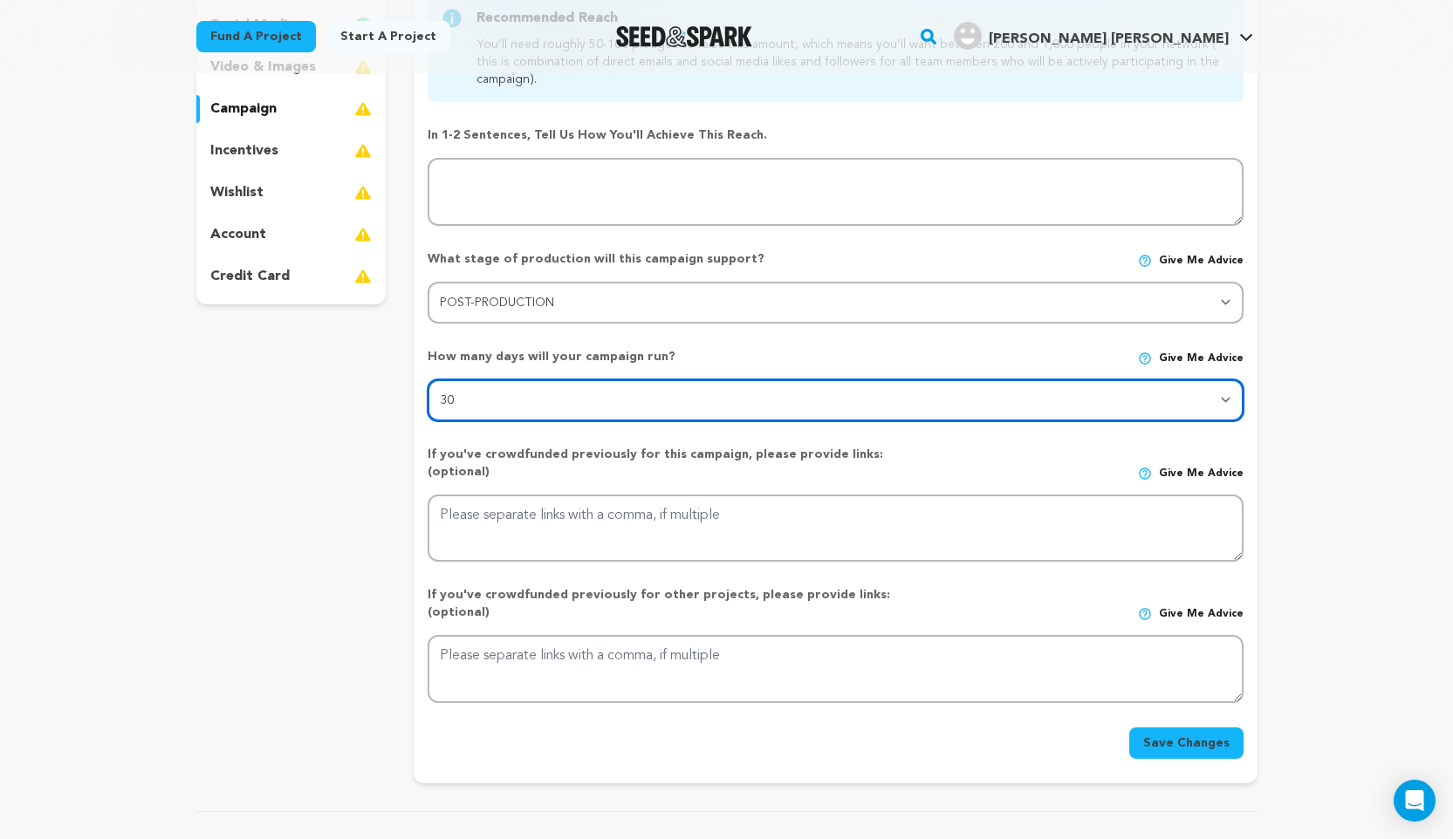
scroll to position [367, 0]
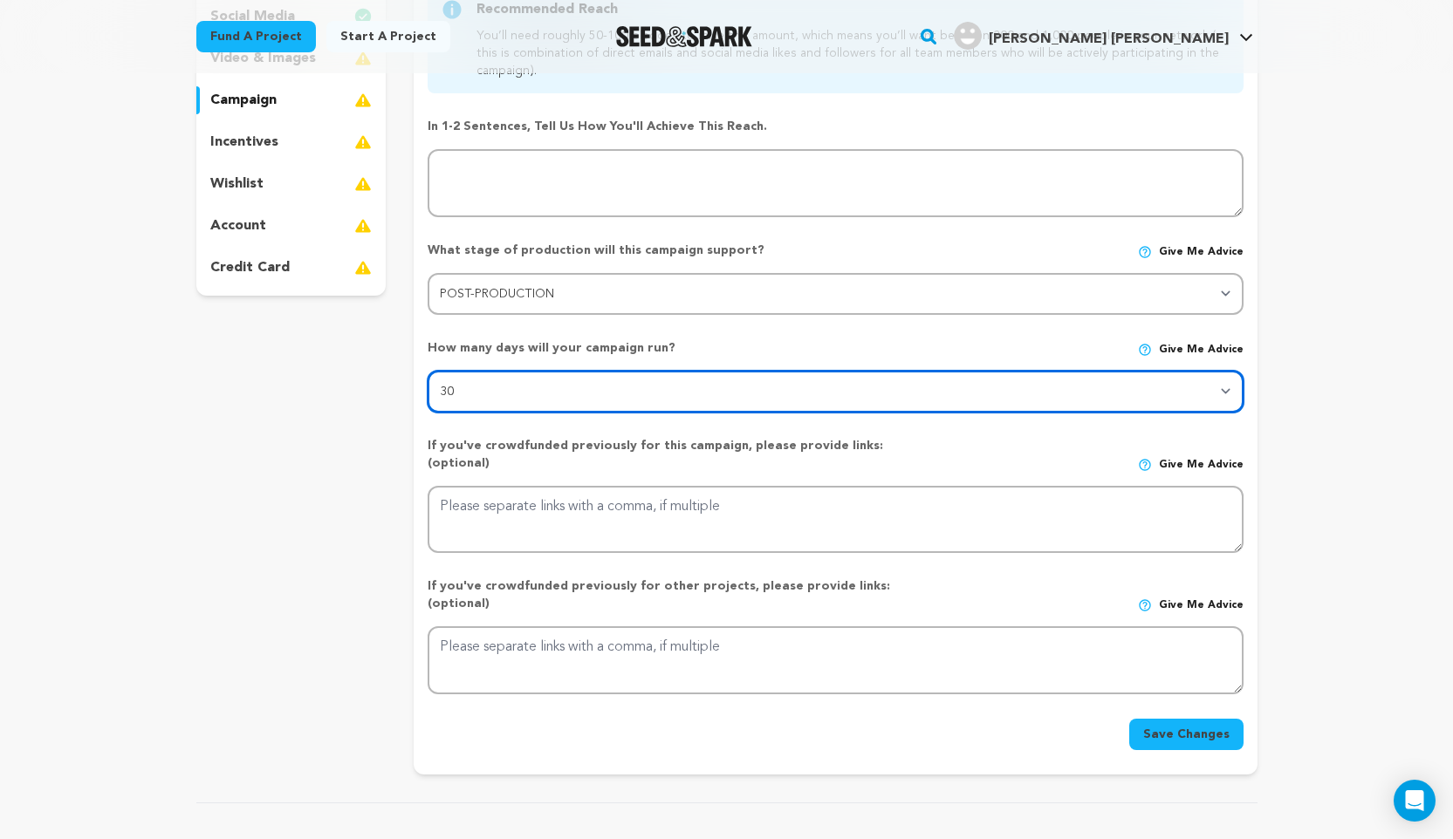
click at [612, 388] on select "30 45 60" at bounding box center [835, 392] width 815 height 42
select select "45"
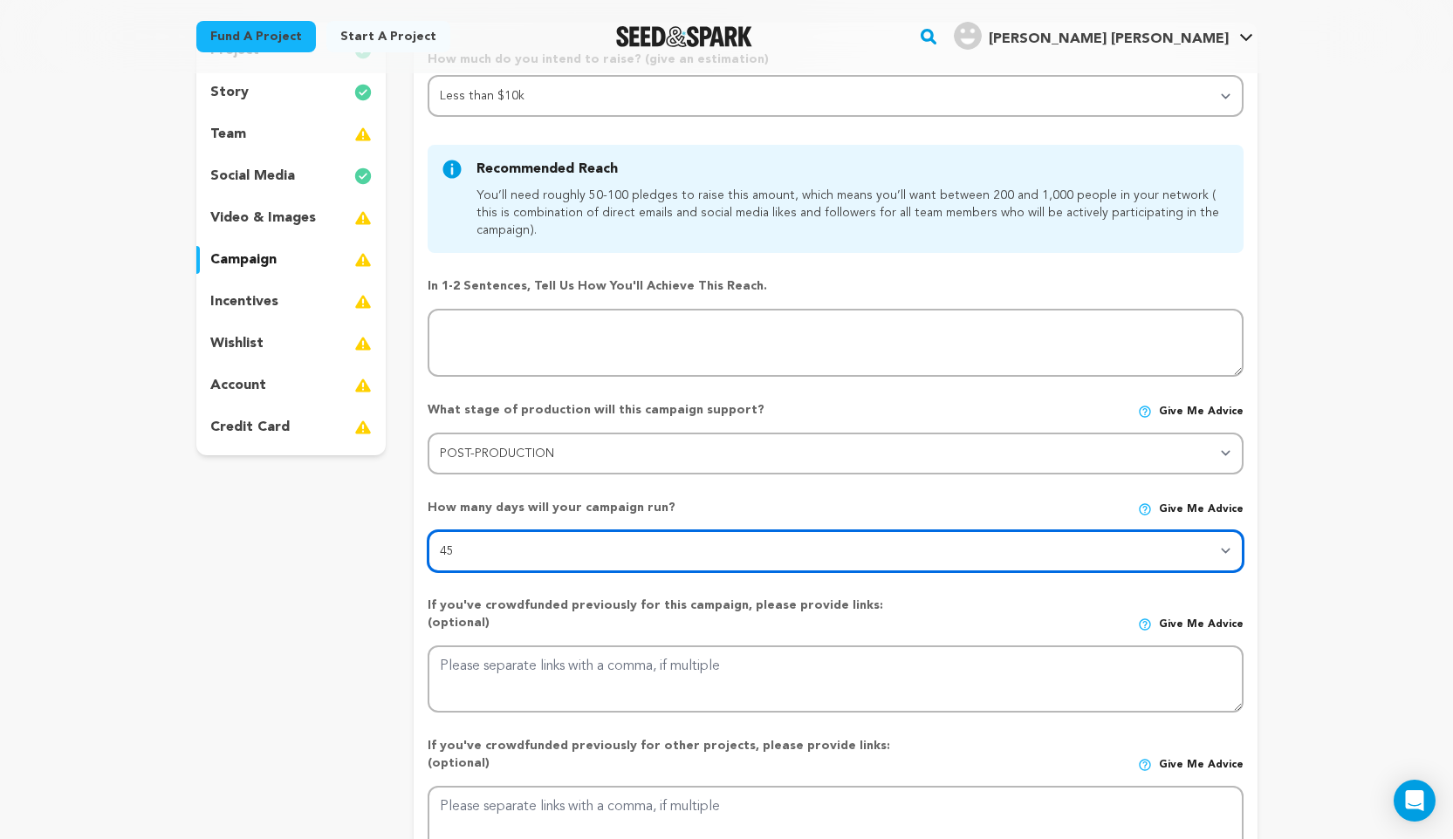
scroll to position [200, 0]
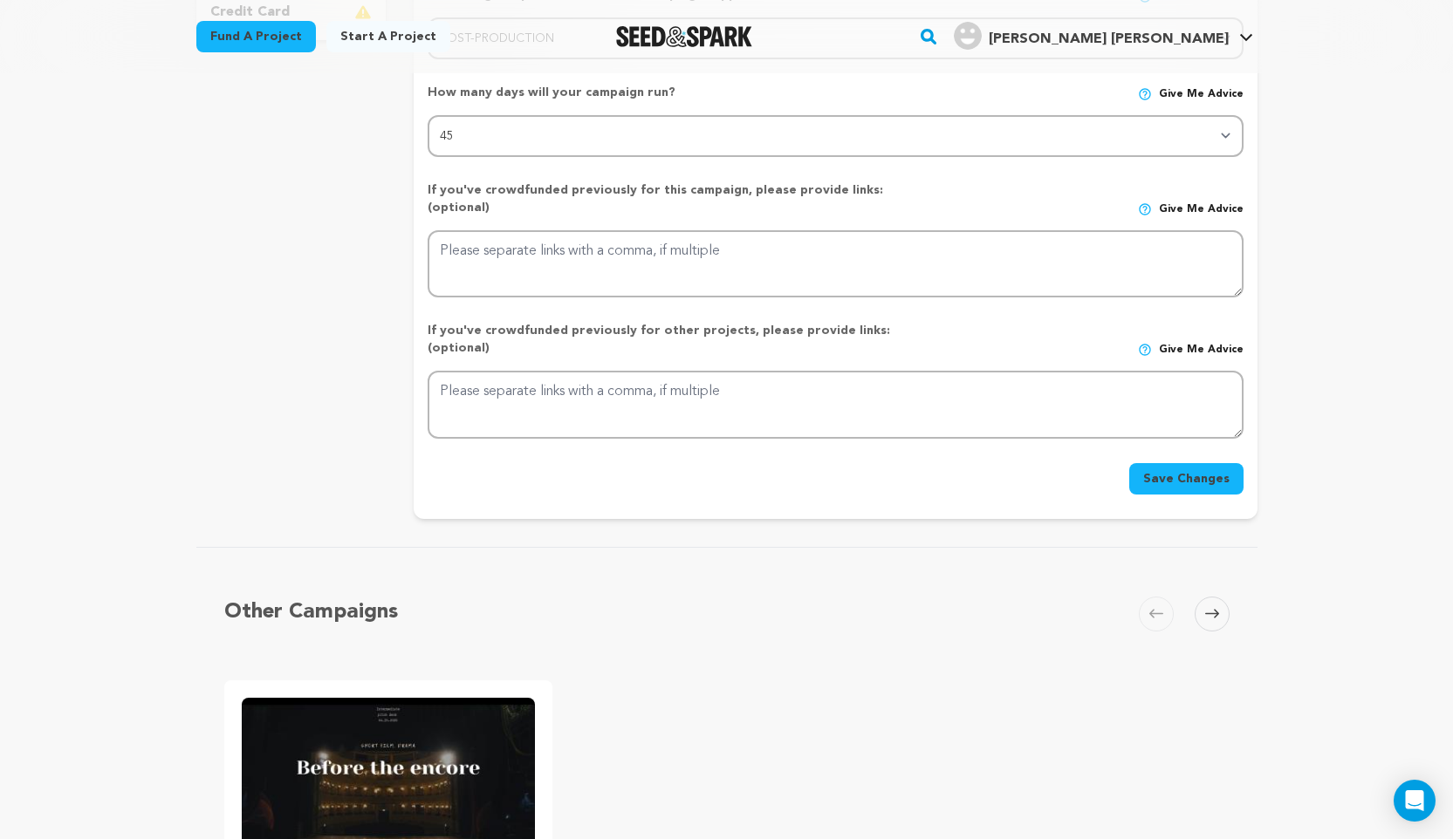
click at [1168, 463] on button "Save Changes" at bounding box center [1186, 478] width 114 height 31
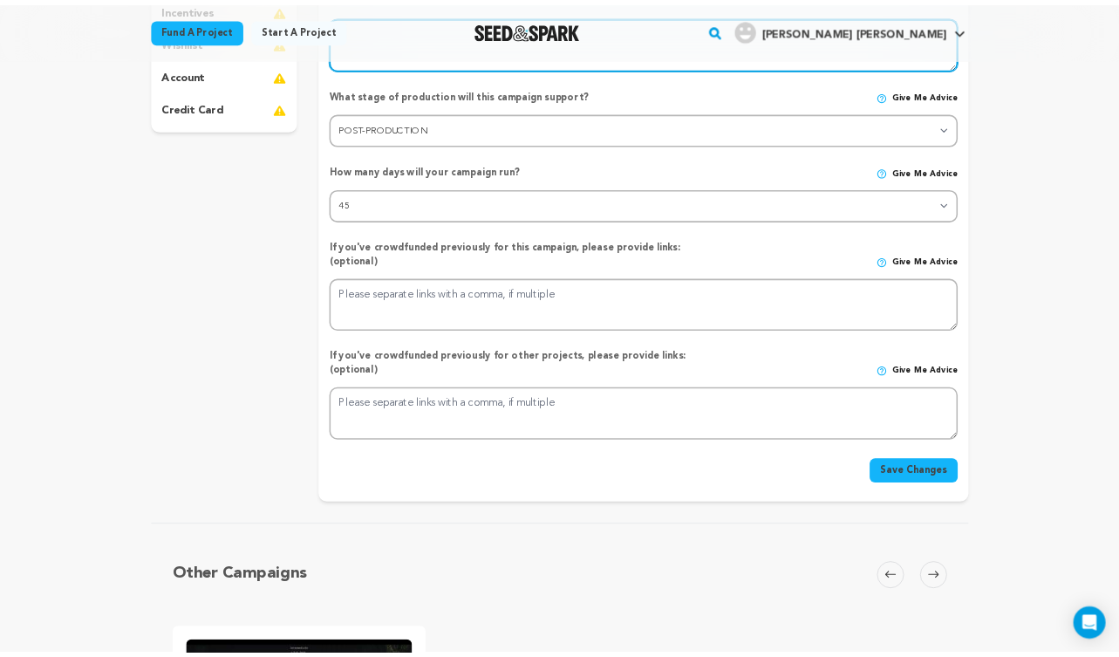
scroll to position [125, 0]
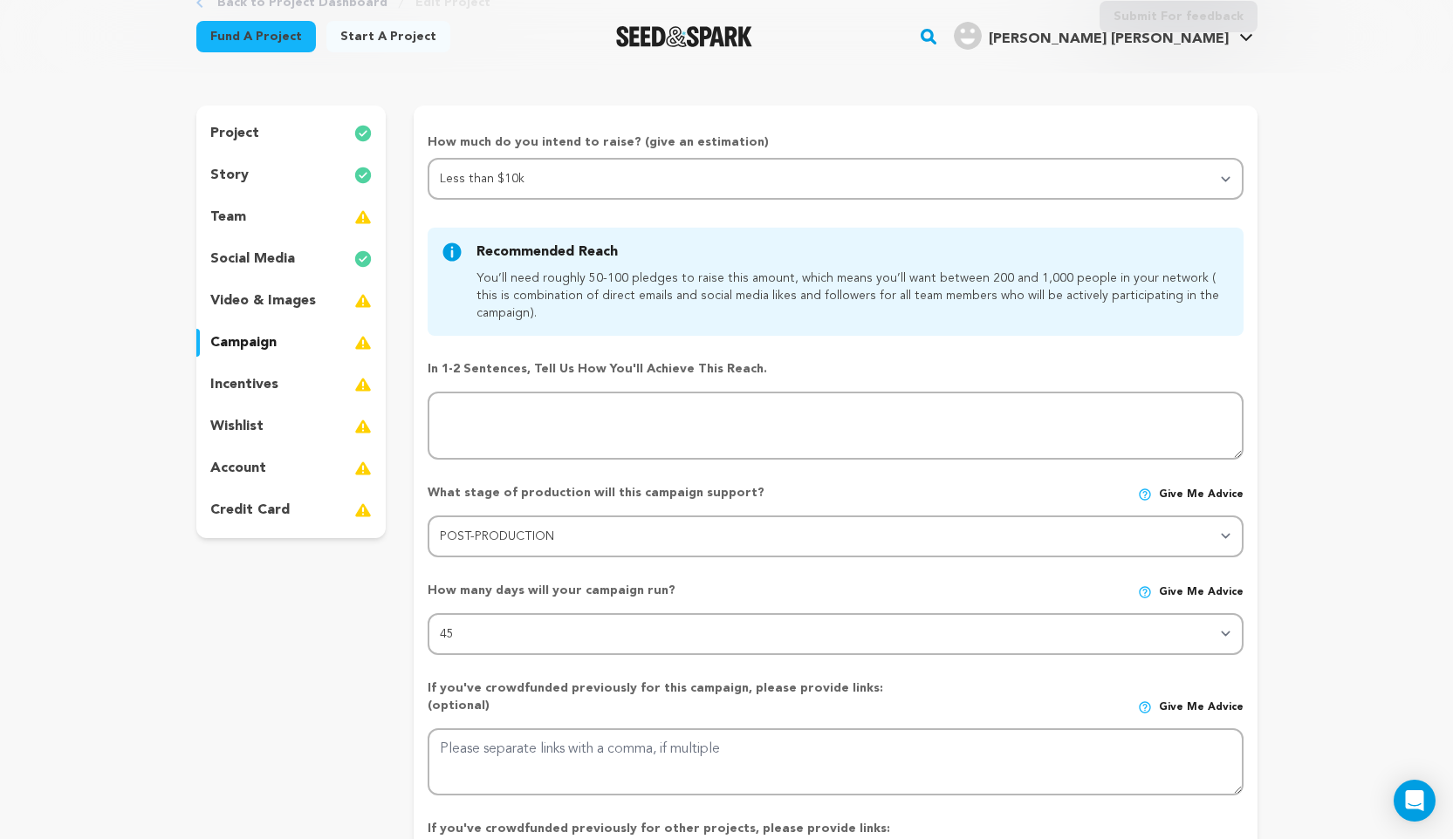
drag, startPoint x: 752, startPoint y: 370, endPoint x: 423, endPoint y: 366, distance: 328.9
click at [423, 366] on form "How much do you intend to raise? (give an estimation) Select your range Less th…" at bounding box center [835, 562] width 843 height 859
copy p "In 1-2 sentences, tell us how you'll achieve this reach."
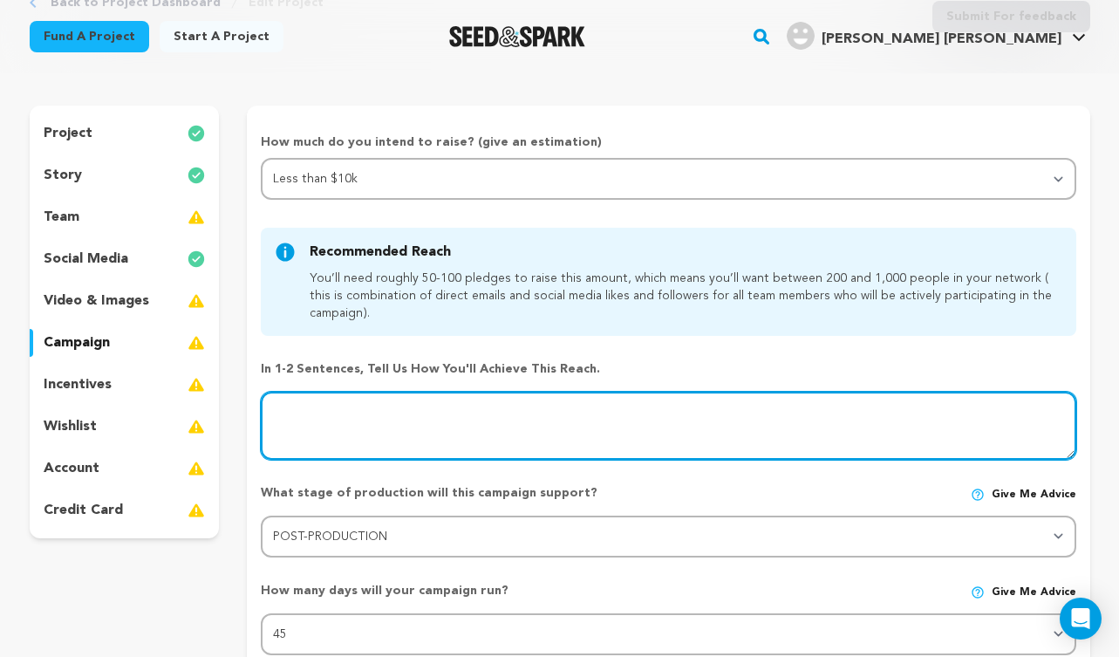
click at [477, 435] on textarea at bounding box center [668, 426] width 815 height 68
paste textarea "We’ll achieve this through a crowdfunding campaign that highlights the film’s u…"
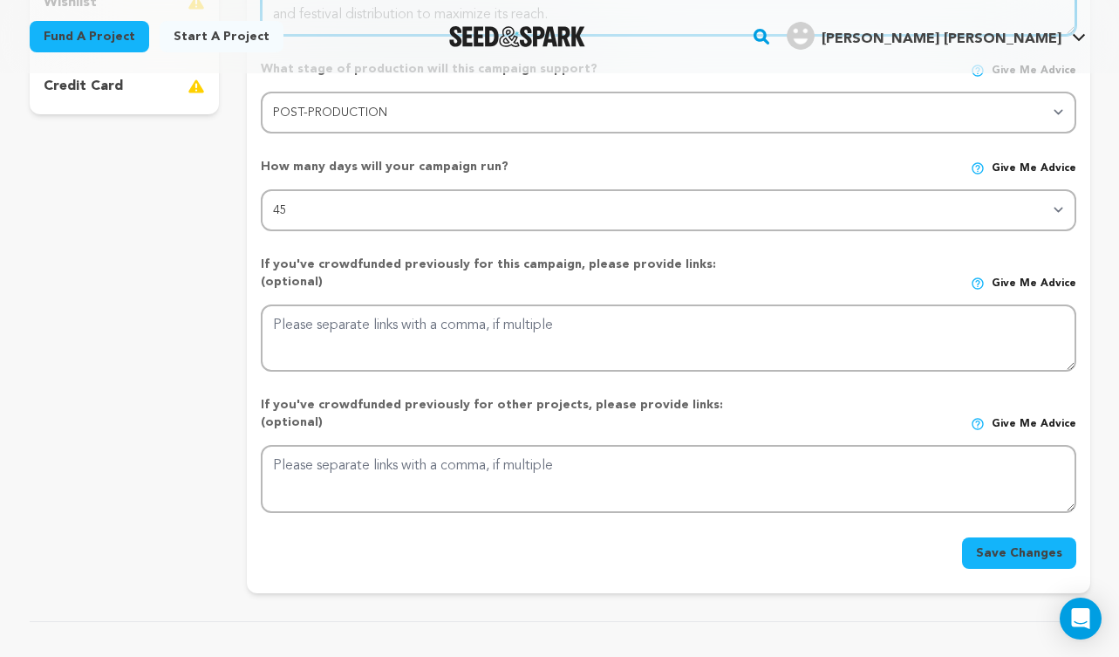
scroll to position [819, 0]
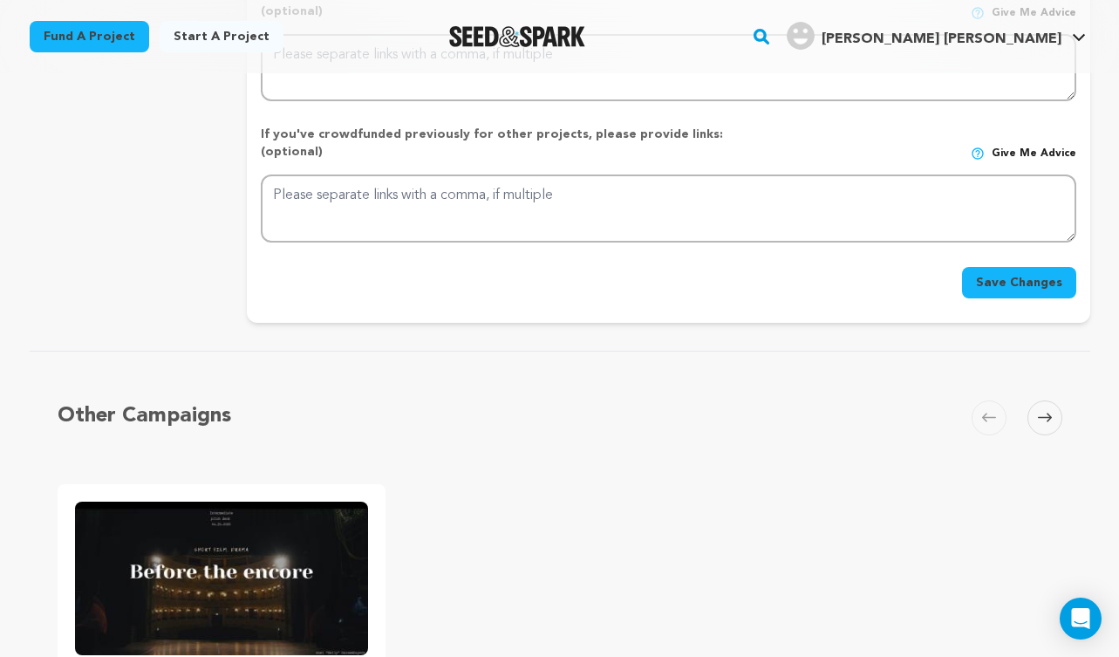
type textarea "We’ll achieve this through a crowdfunding campaign that highlights the film’s u…"
click at [1015, 267] on button "Save Changes" at bounding box center [1019, 282] width 114 height 31
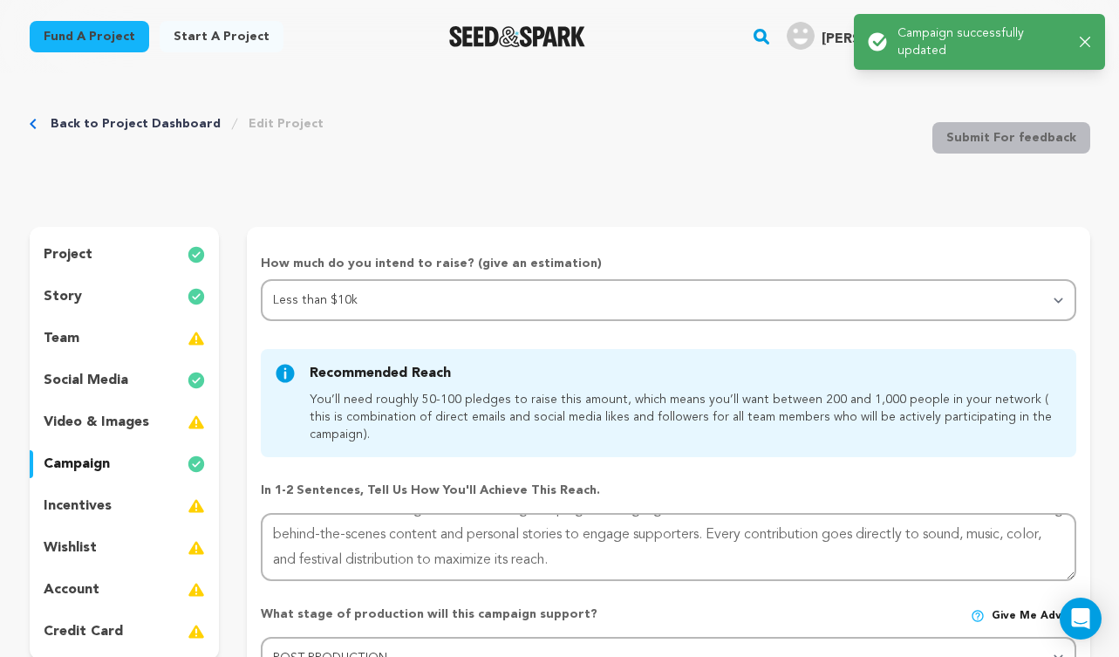
scroll to position [0, 0]
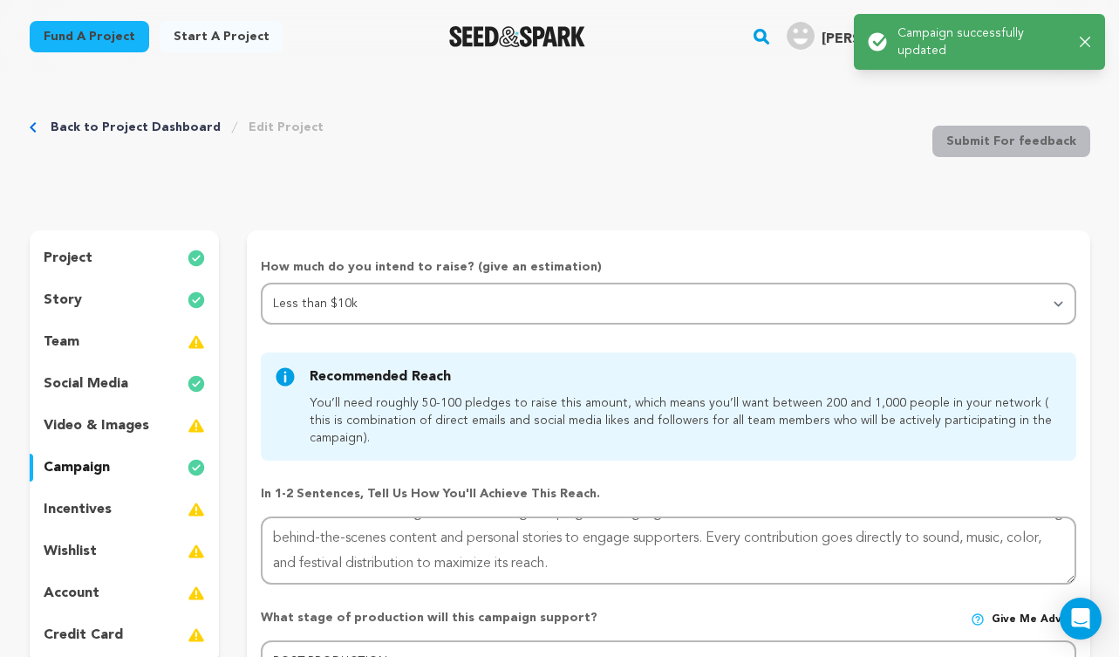
click at [127, 505] on div "incentives" at bounding box center [125, 510] width 190 height 28
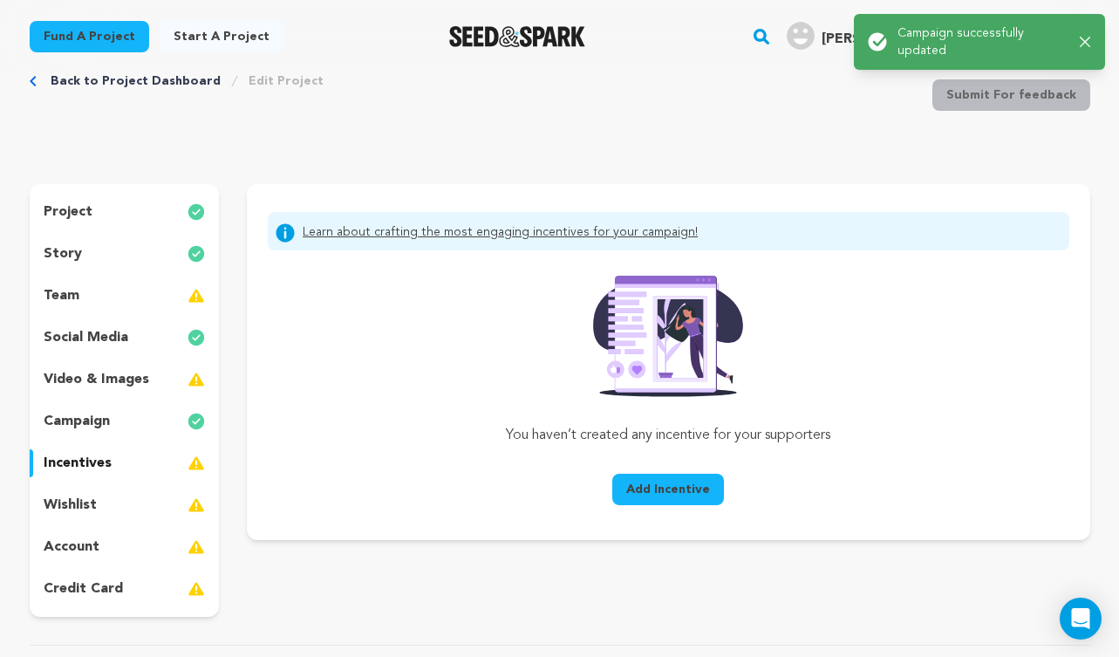
scroll to position [63, 0]
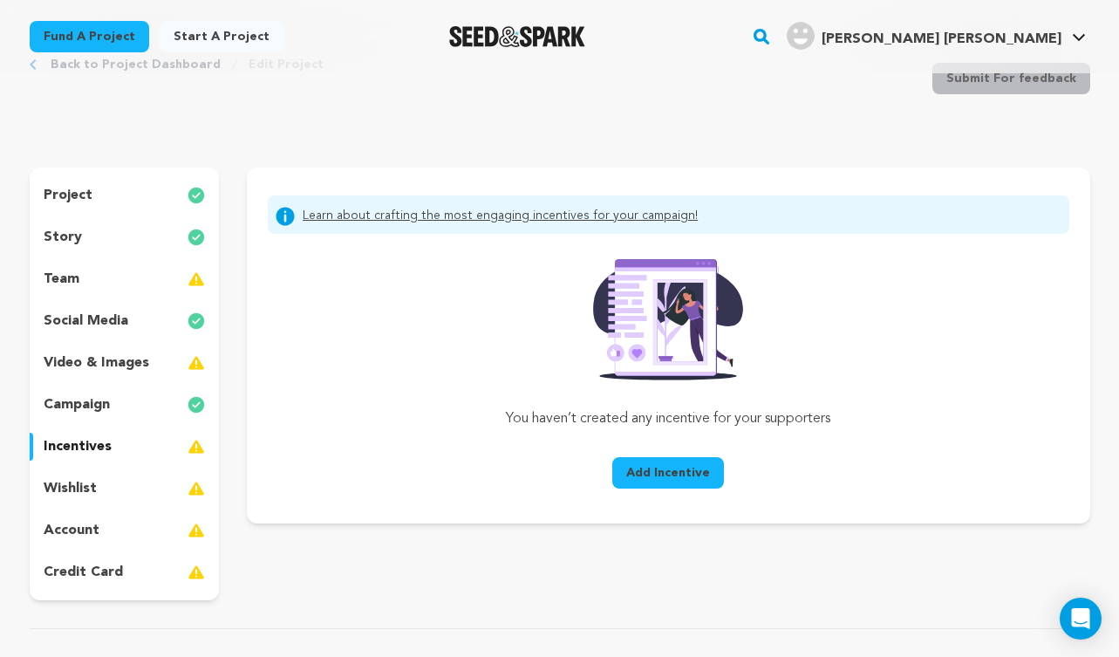
click at [147, 284] on div "team" at bounding box center [125, 279] width 190 height 28
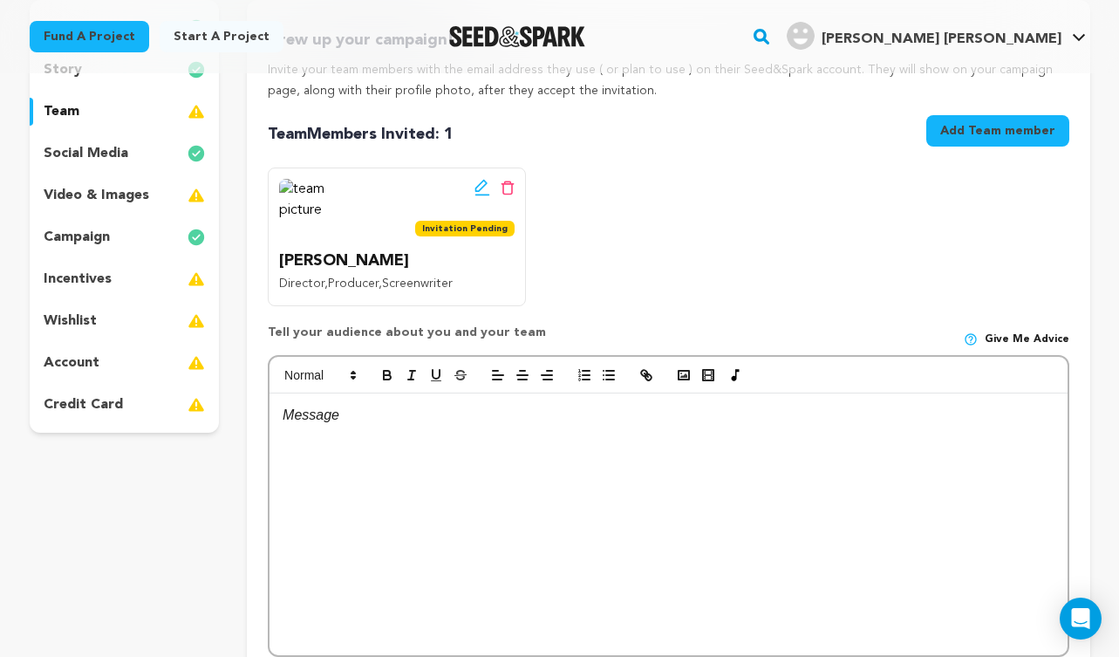
scroll to position [222, 0]
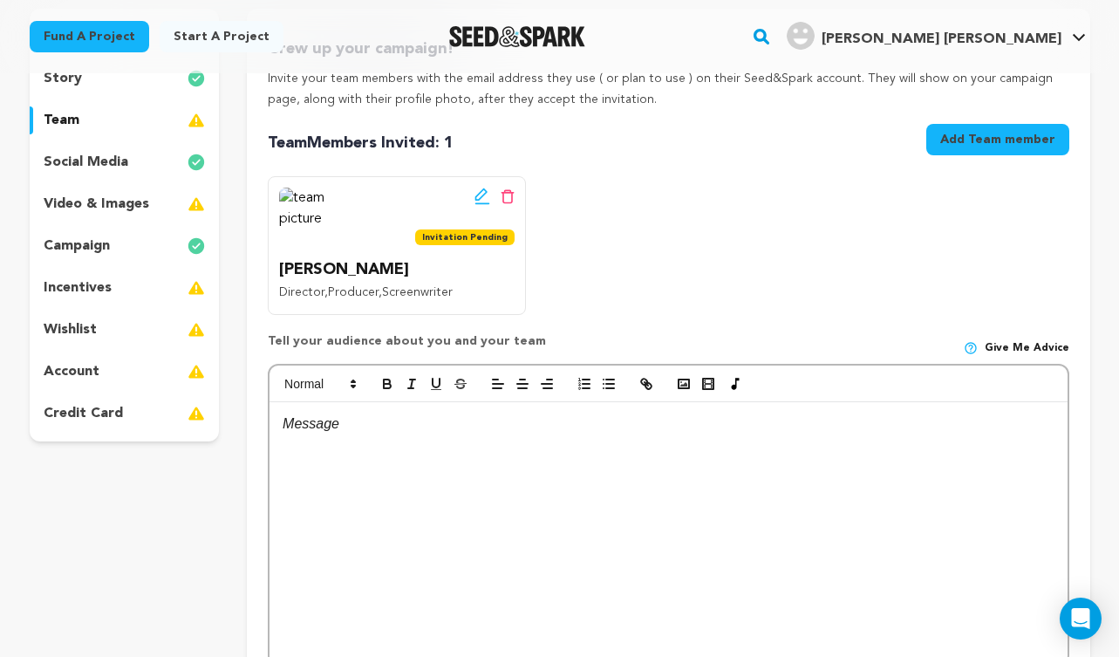
click at [407, 472] on div at bounding box center [668, 533] width 797 height 262
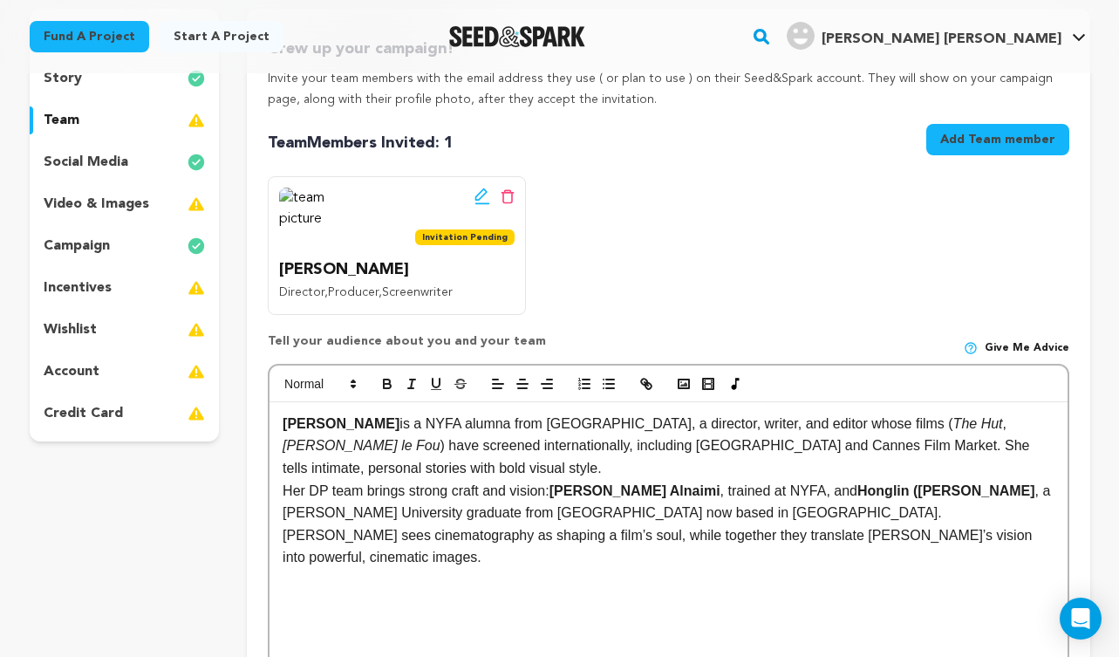
scroll to position [0, 0]
click at [530, 422] on p "[PERSON_NAME] is a NYFA alumna from [GEOGRAPHIC_DATA], a director, writer, and …" at bounding box center [668, 446] width 771 height 67
click at [481, 430] on p "[PERSON_NAME] is a NYFA filmmaking student from [GEOGRAPHIC_DATA], a director, …" at bounding box center [668, 446] width 771 height 67
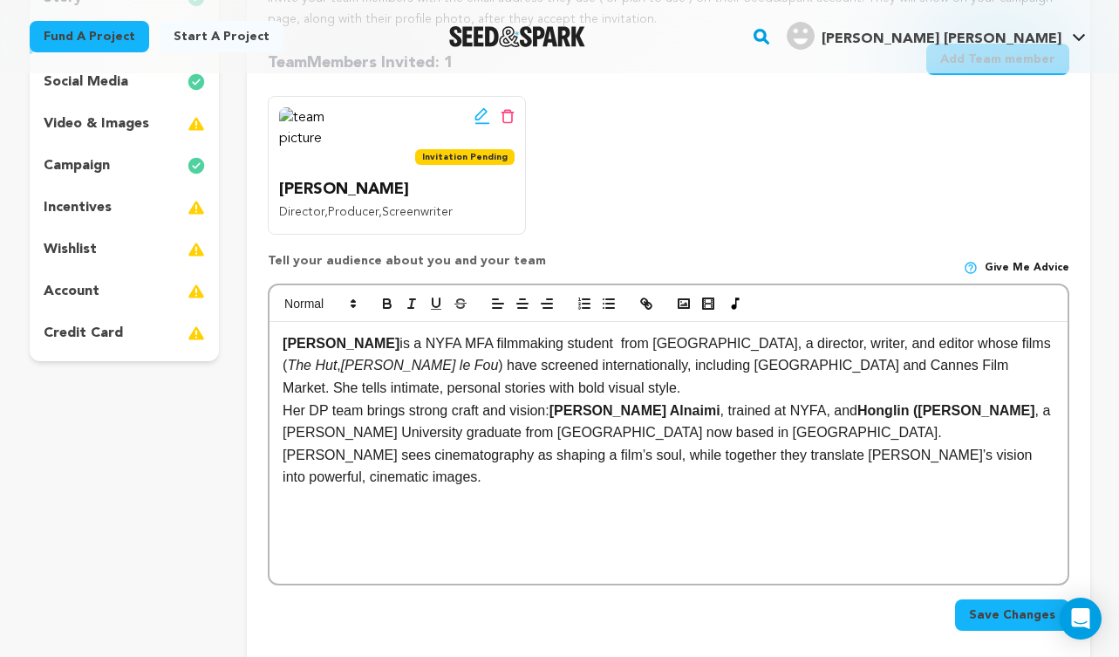
scroll to position [306, 0]
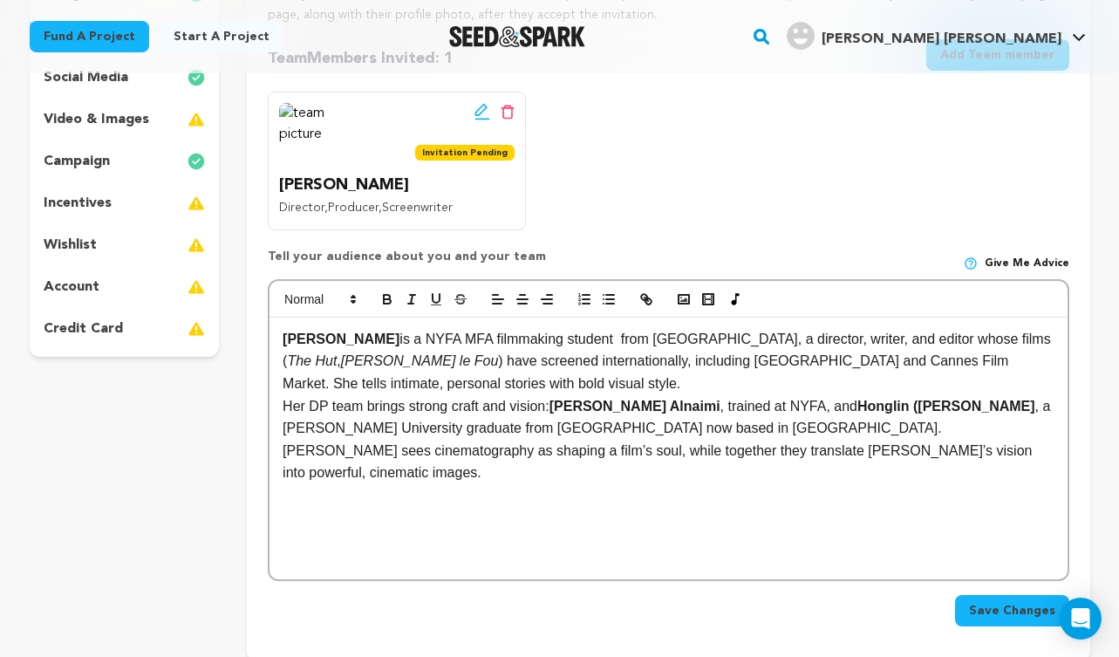
click at [311, 407] on p "Her DP team brings strong craft and vision: [PERSON_NAME] , trained at [GEOGRAP…" at bounding box center [668, 439] width 771 height 89
drag, startPoint x: 331, startPoint y: 405, endPoint x: 362, endPoint y: 408, distance: 31.6
click at [362, 408] on p "The DP team brings strong craft and vision: [PERSON_NAME] , trained at [GEOGRAP…" at bounding box center [668, 439] width 771 height 89
drag, startPoint x: 785, startPoint y: 409, endPoint x: 525, endPoint y: 404, distance: 260.1
click at [525, 404] on p "The DP brings strong craft and vision: [PERSON_NAME] , trained at [GEOGRAPHIC_D…" at bounding box center [668, 439] width 771 height 89
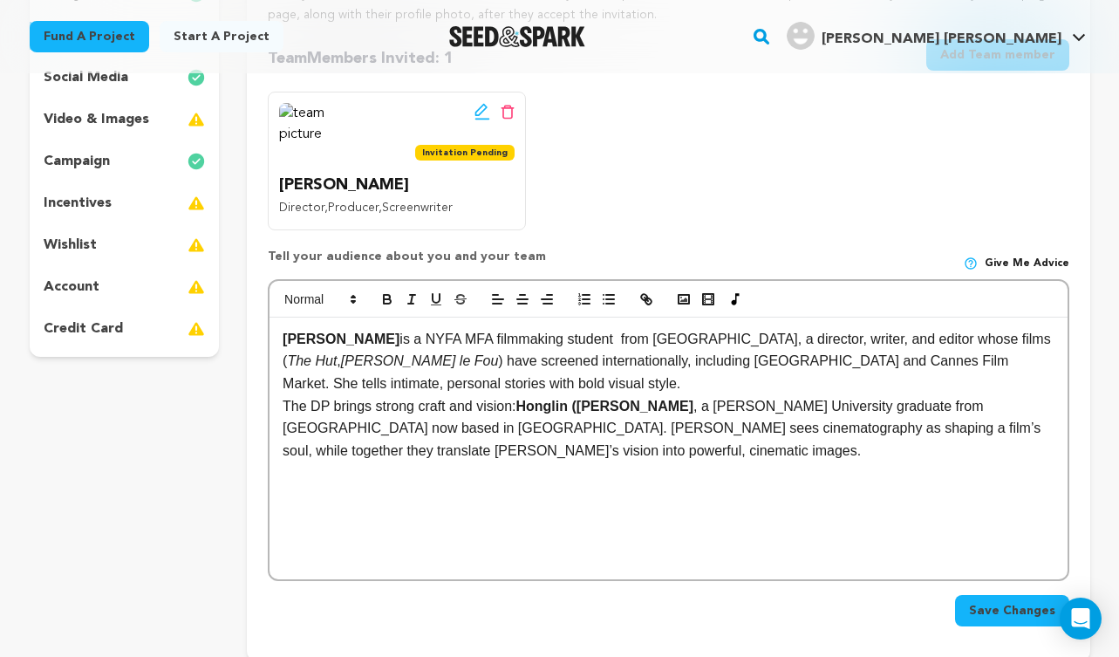
click at [311, 338] on strong "[PERSON_NAME]" at bounding box center [341, 339] width 117 height 15
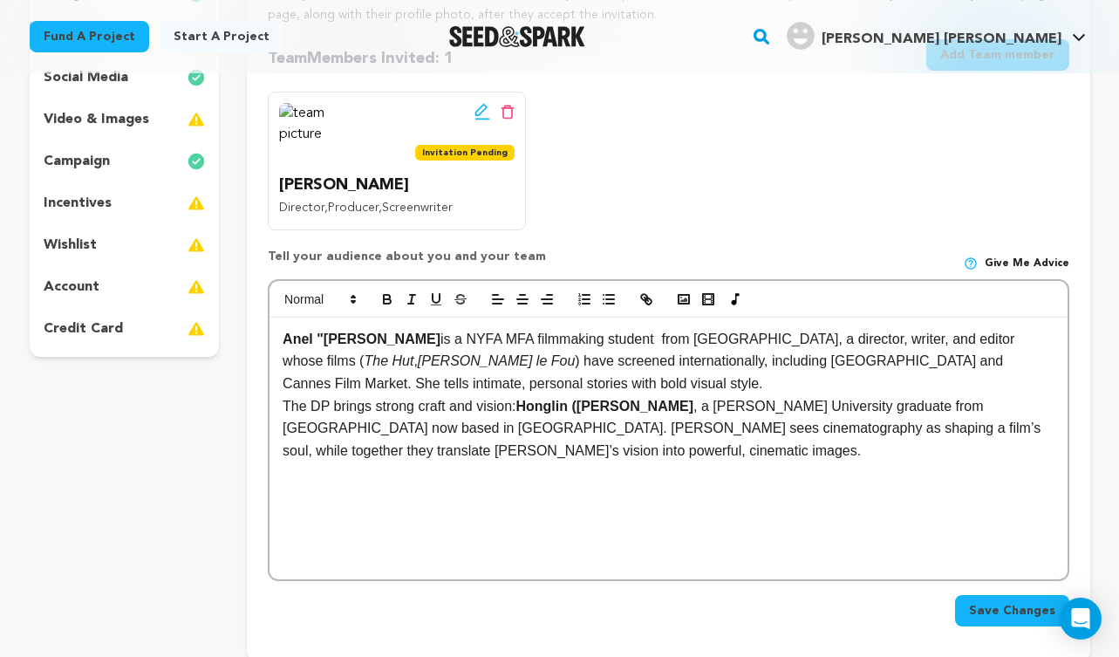
click at [1010, 616] on span "Save Changes" at bounding box center [1012, 610] width 86 height 17
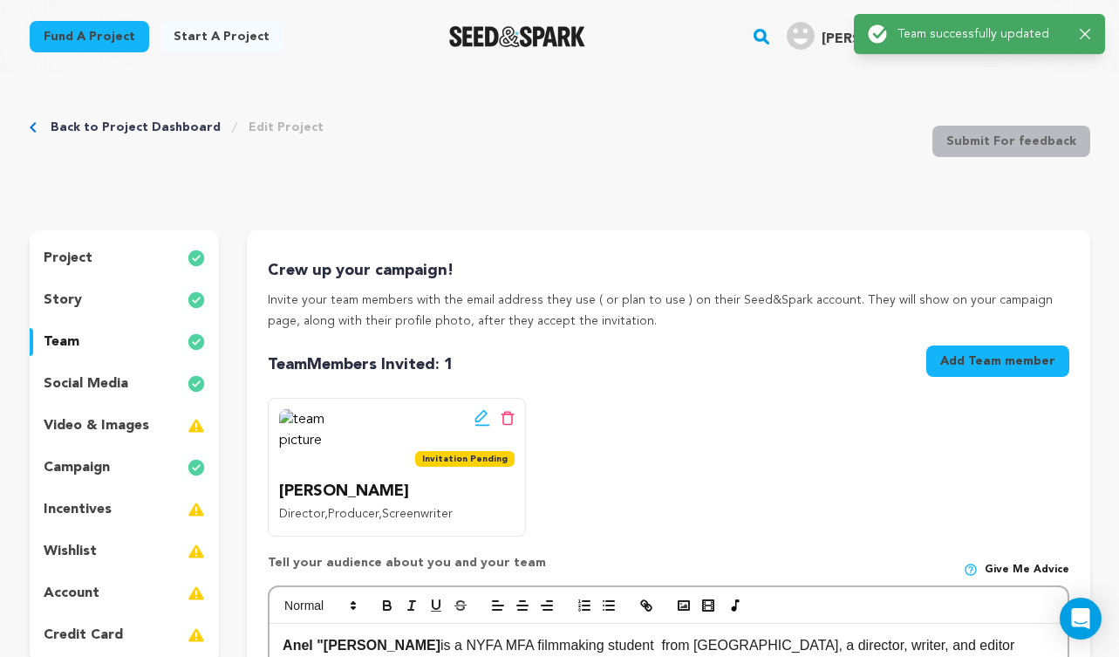
scroll to position [0, 0]
click at [144, 433] on p "video & images" at bounding box center [97, 425] width 106 height 21
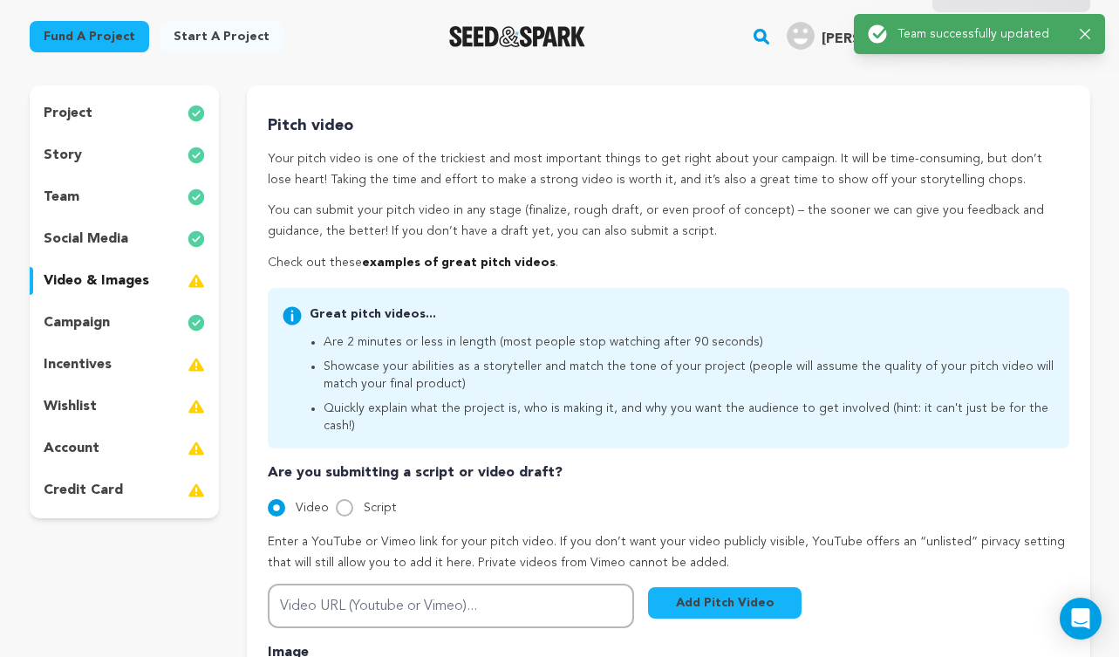
scroll to position [342, 0]
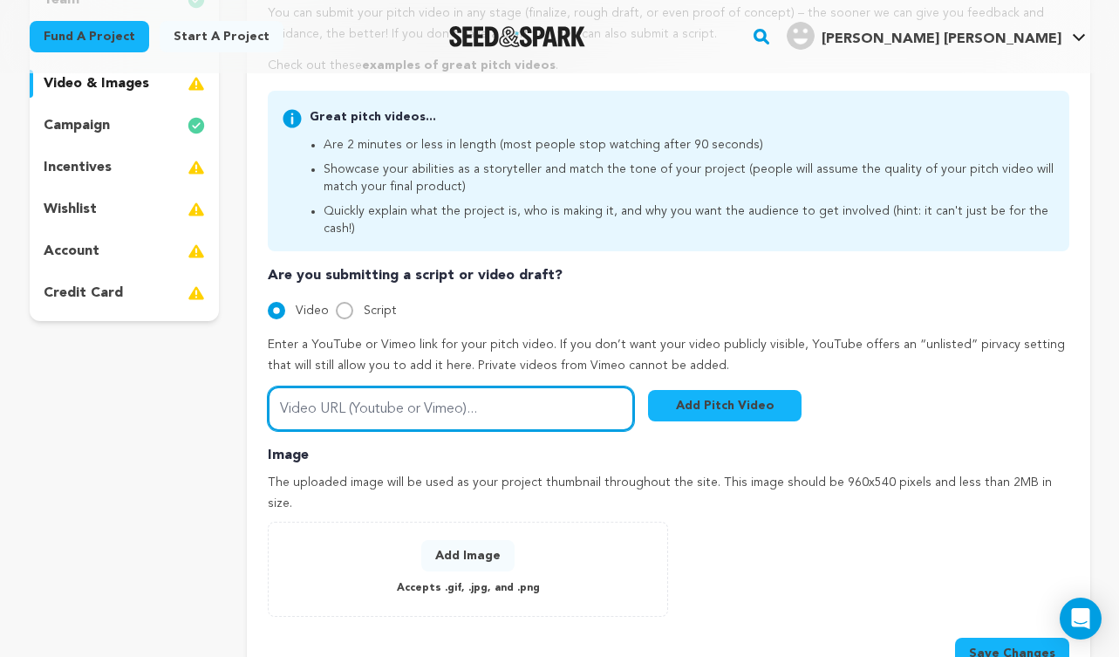
click at [314, 395] on input "Video URL (Youtube or Vimeo)..." at bounding box center [451, 409] width 366 height 44
paste input "[URL][DOMAIN_NAME]"
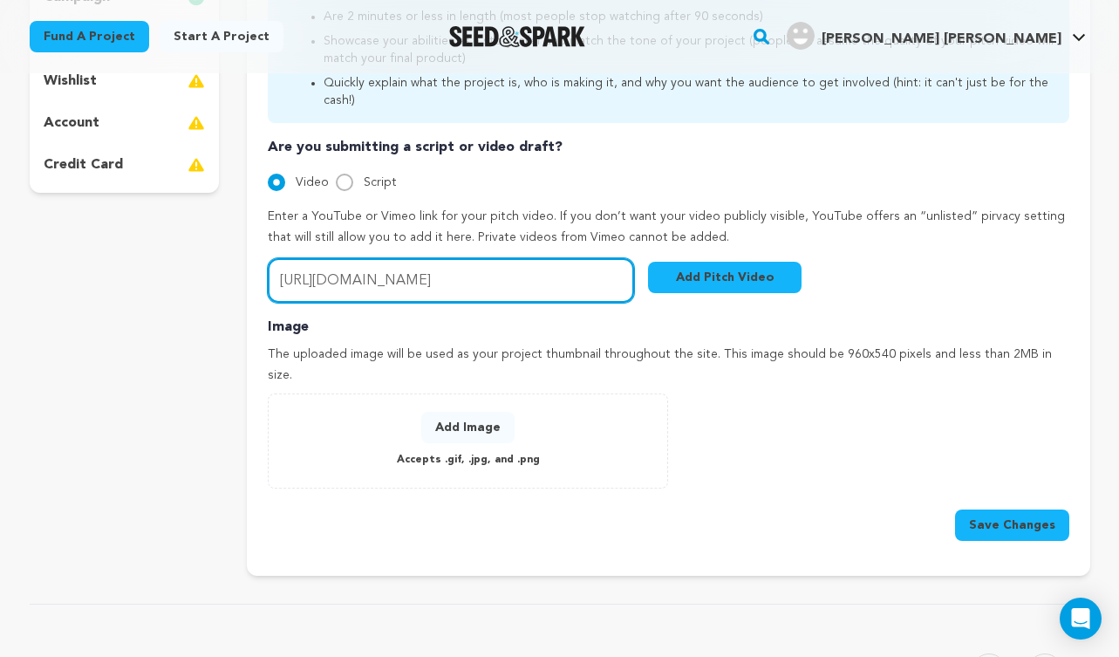
scroll to position [484, 0]
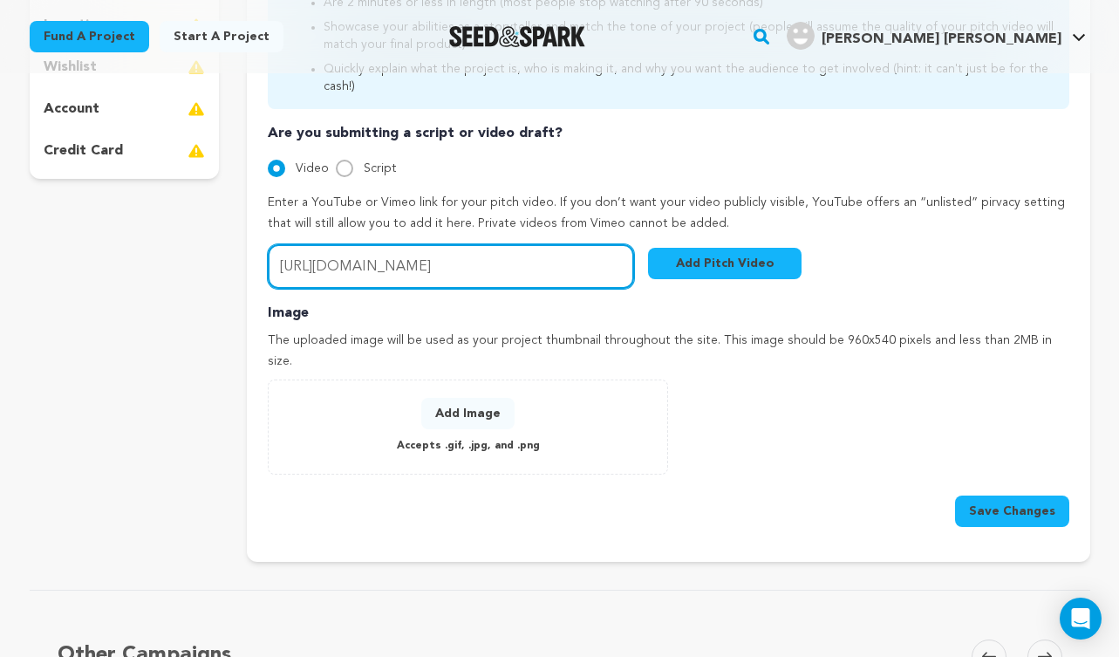
type input "[URL][DOMAIN_NAME]"
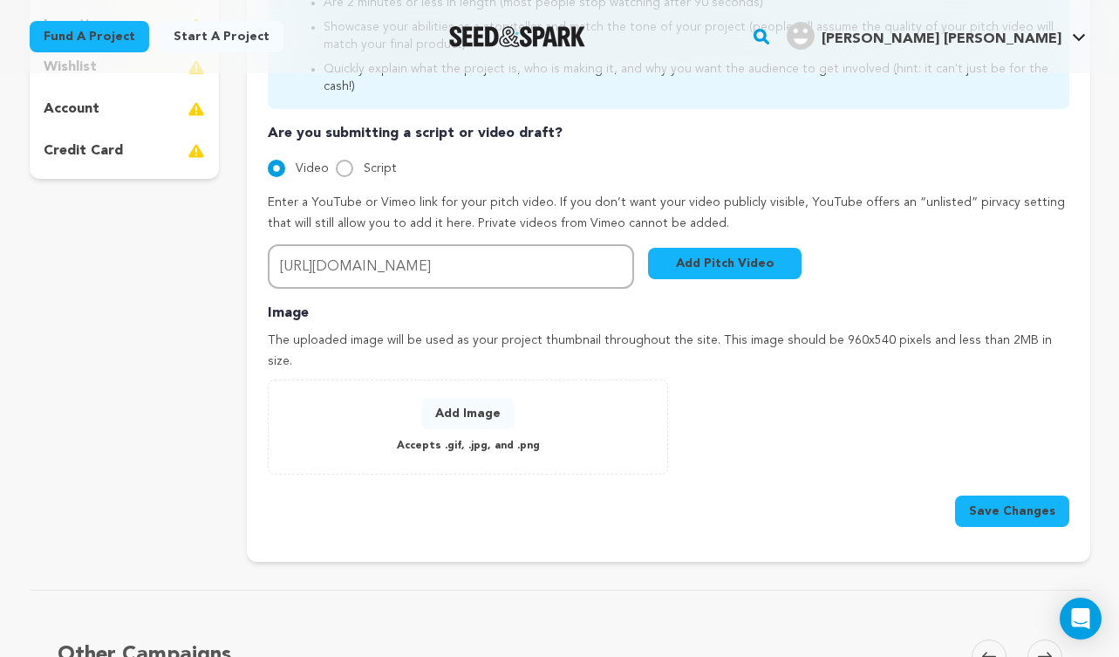
click at [476, 398] on button "Add Image" at bounding box center [467, 413] width 93 height 31
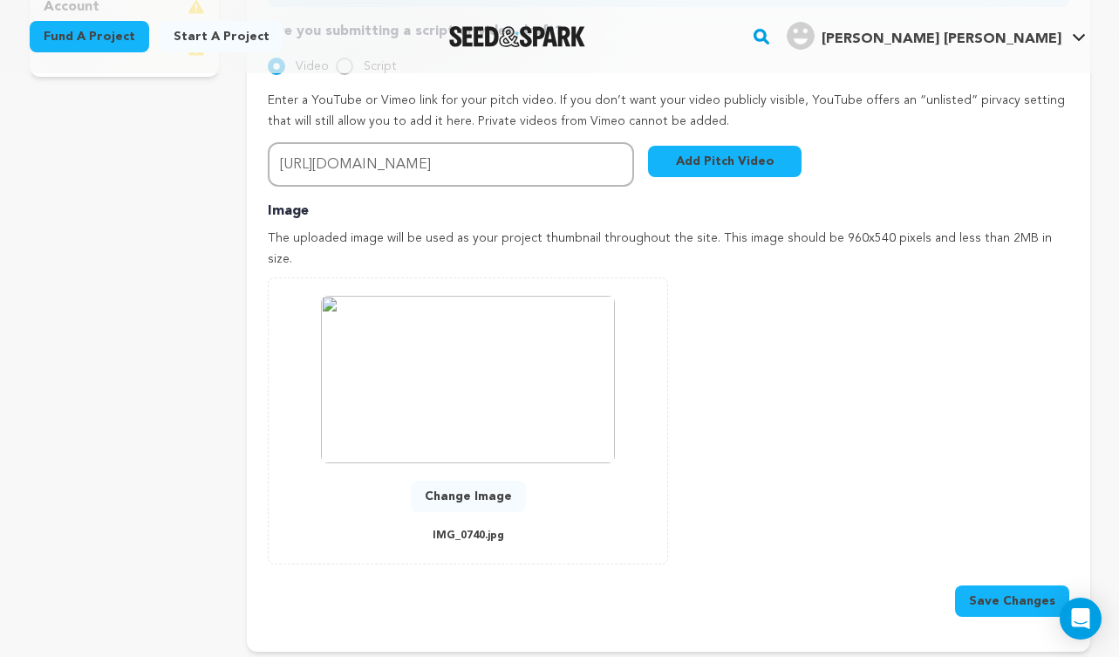
scroll to position [626, 0]
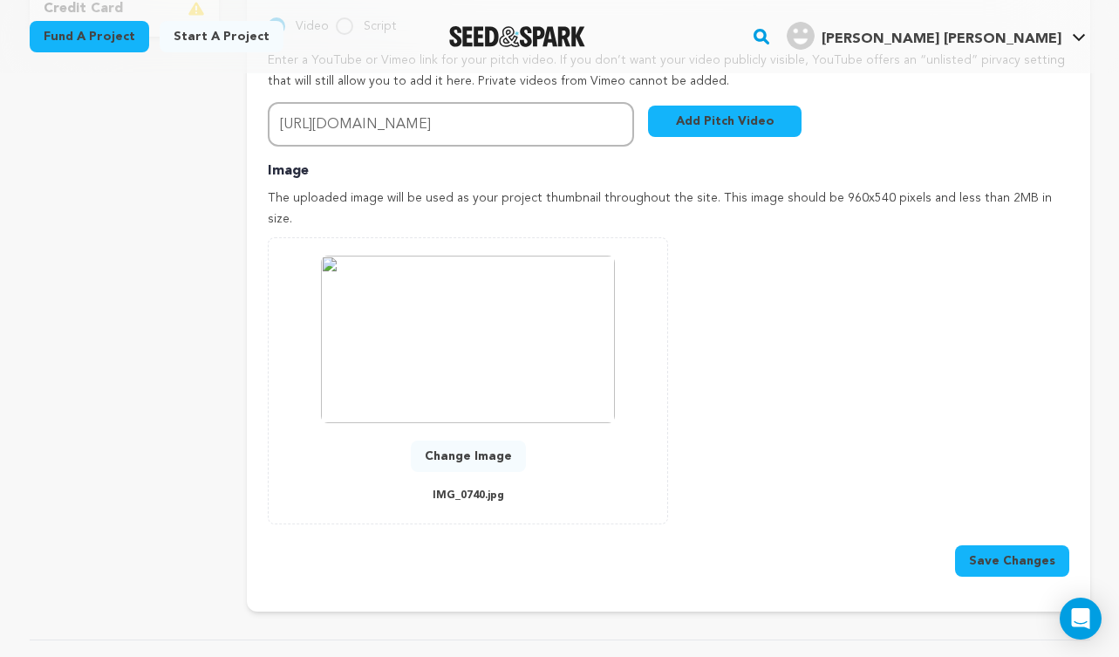
click at [993, 545] on button "Save Changes" at bounding box center [1012, 560] width 114 height 31
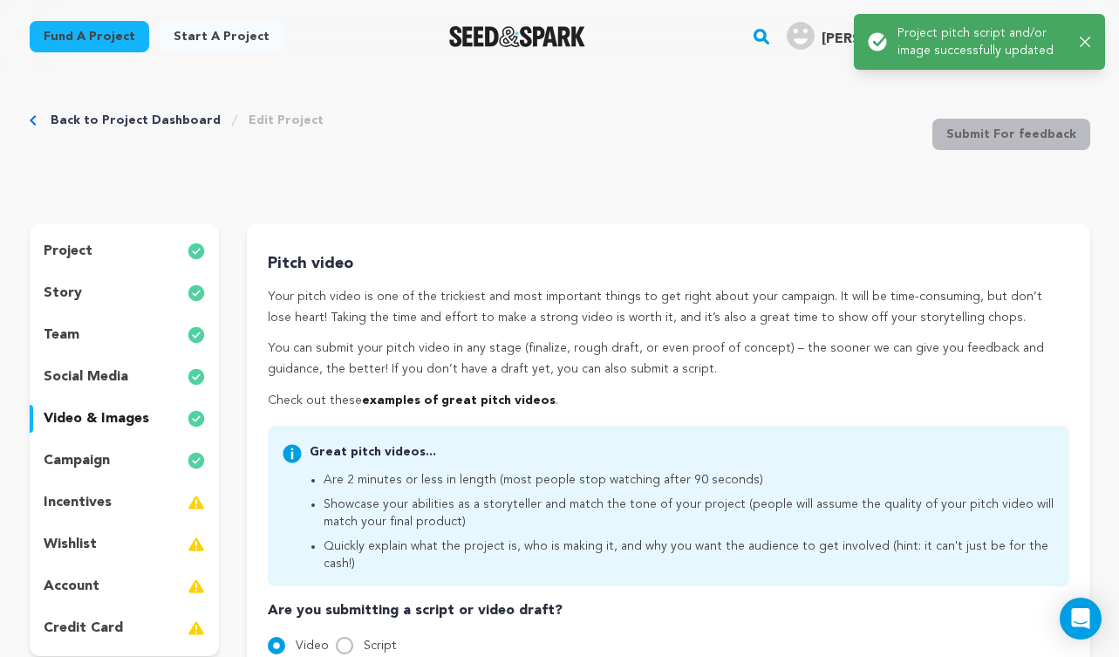
scroll to position [0, 0]
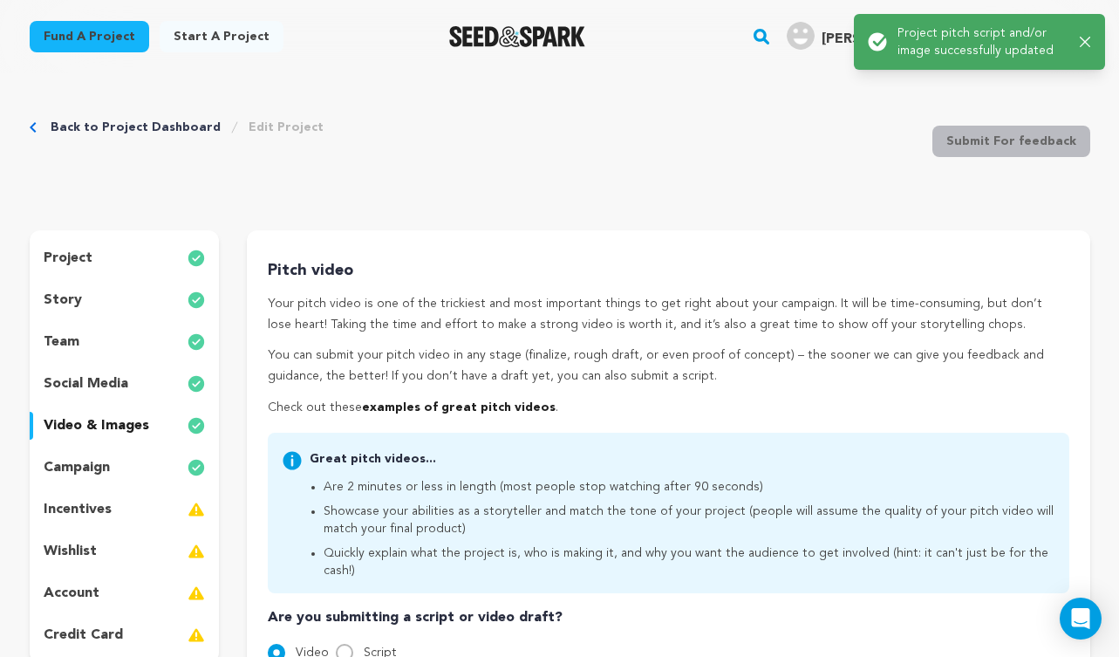
click at [119, 503] on div "incentives" at bounding box center [125, 510] width 190 height 28
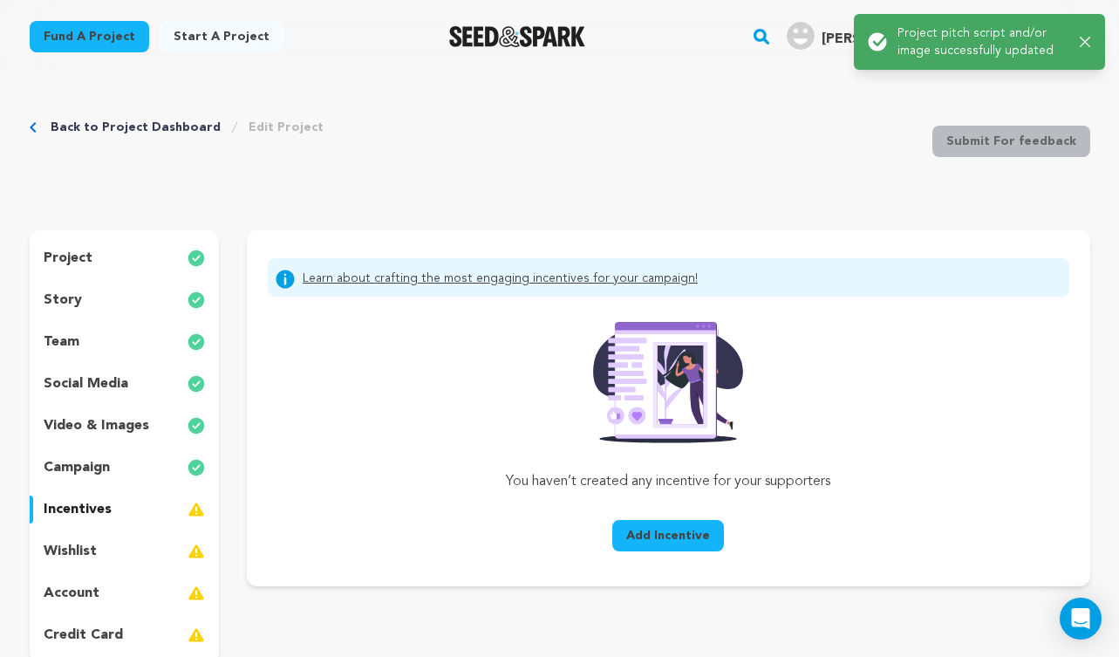
click at [91, 551] on p "wishlist" at bounding box center [70, 551] width 53 height 21
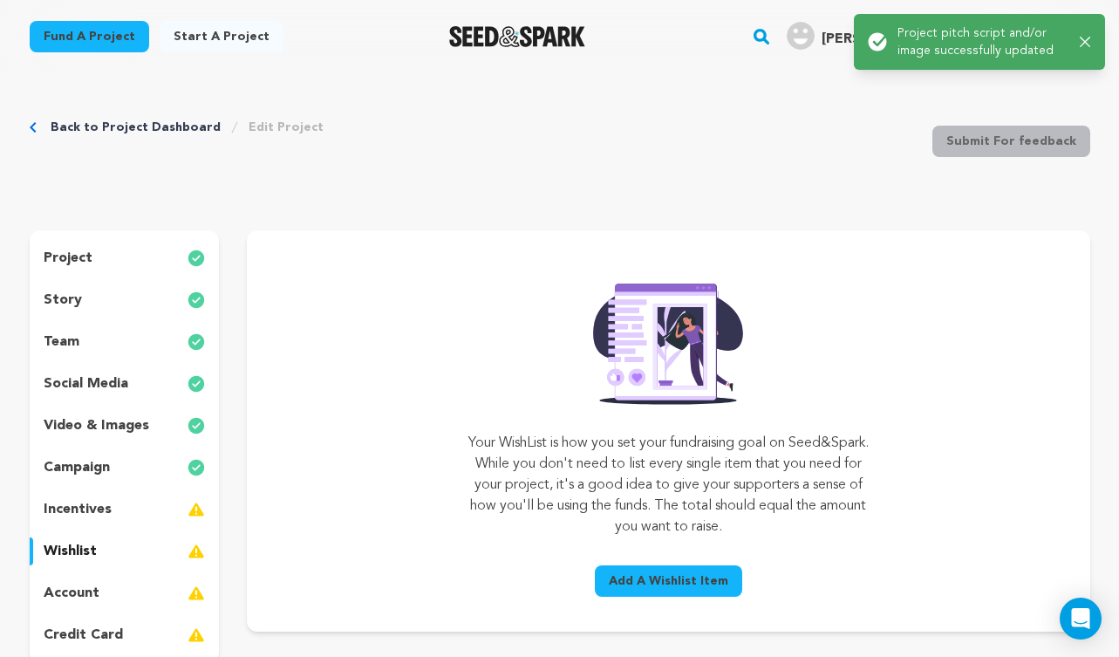
scroll to position [105, 0]
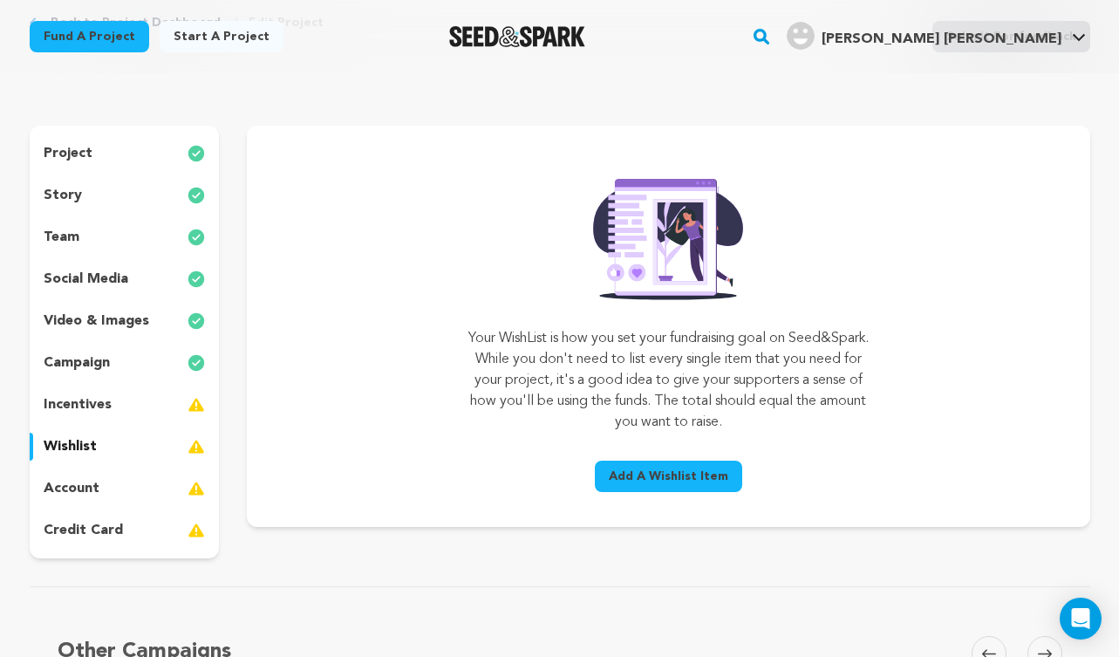
click at [92, 492] on p "account" at bounding box center [72, 488] width 56 height 21
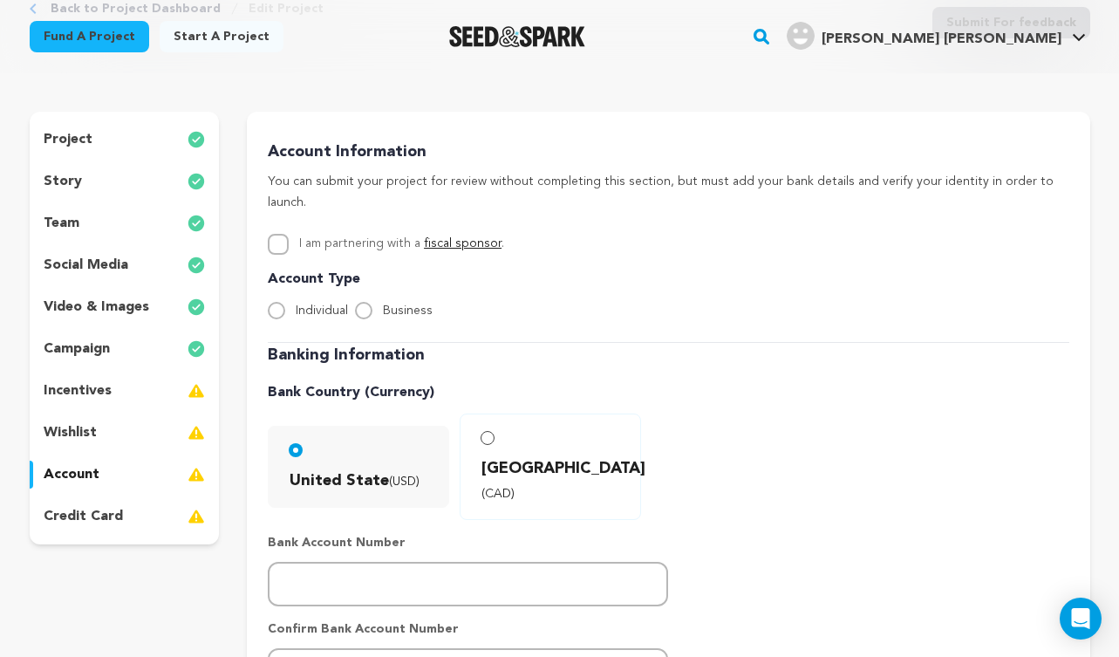
scroll to position [124, 0]
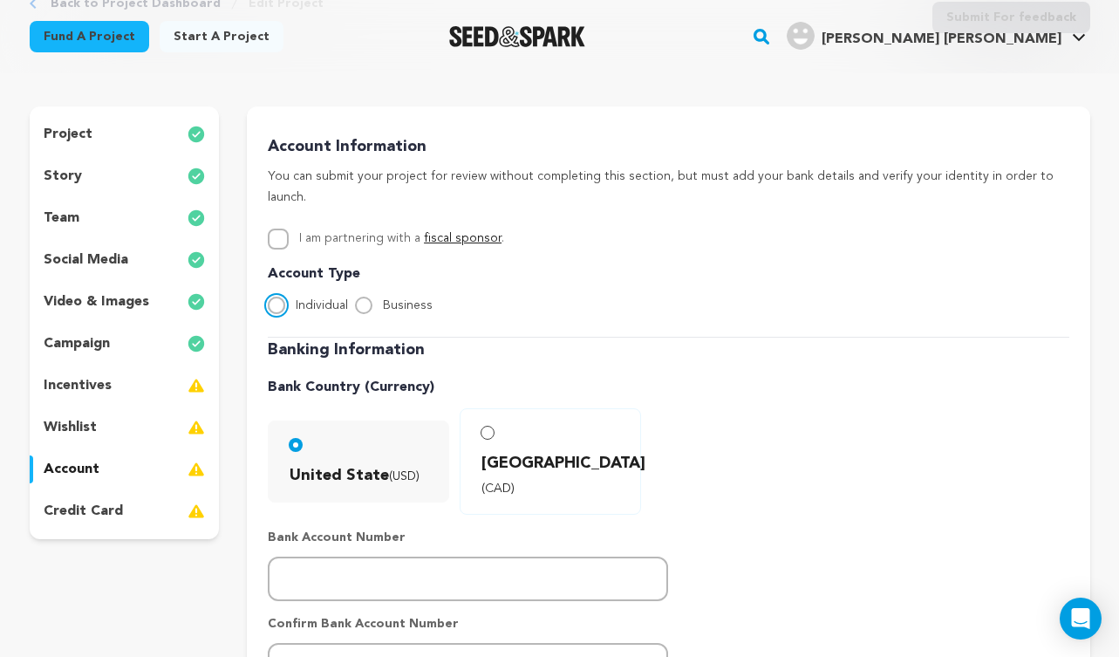
click at [278, 297] on input "Individual" at bounding box center [276, 305] width 17 height 17
radio input "true"
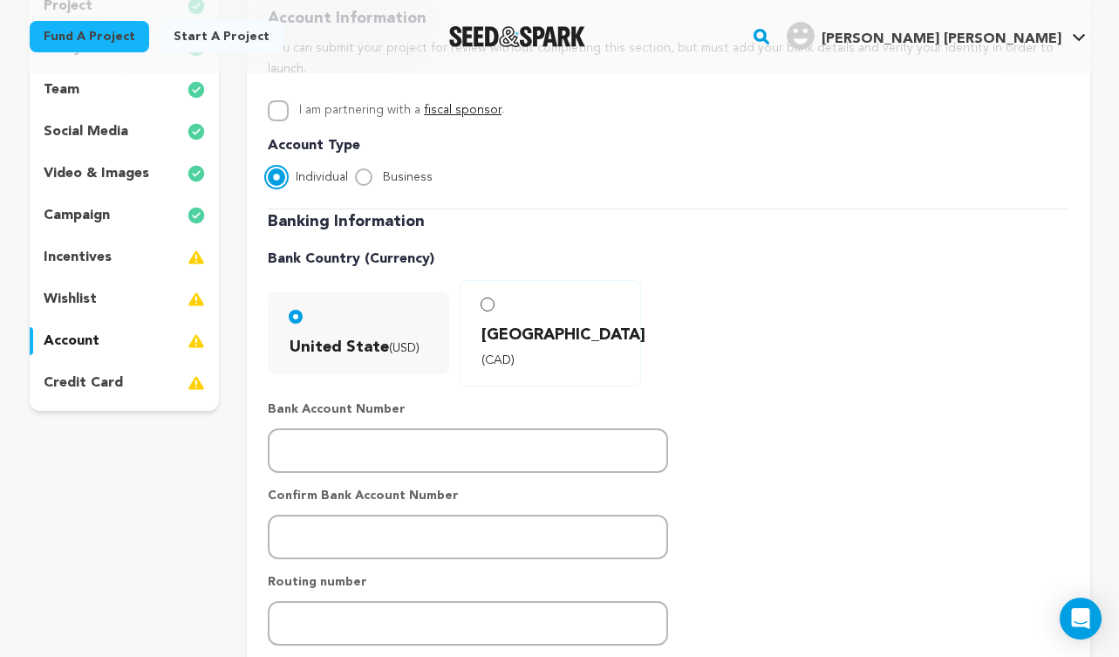
scroll to position [245, 0]
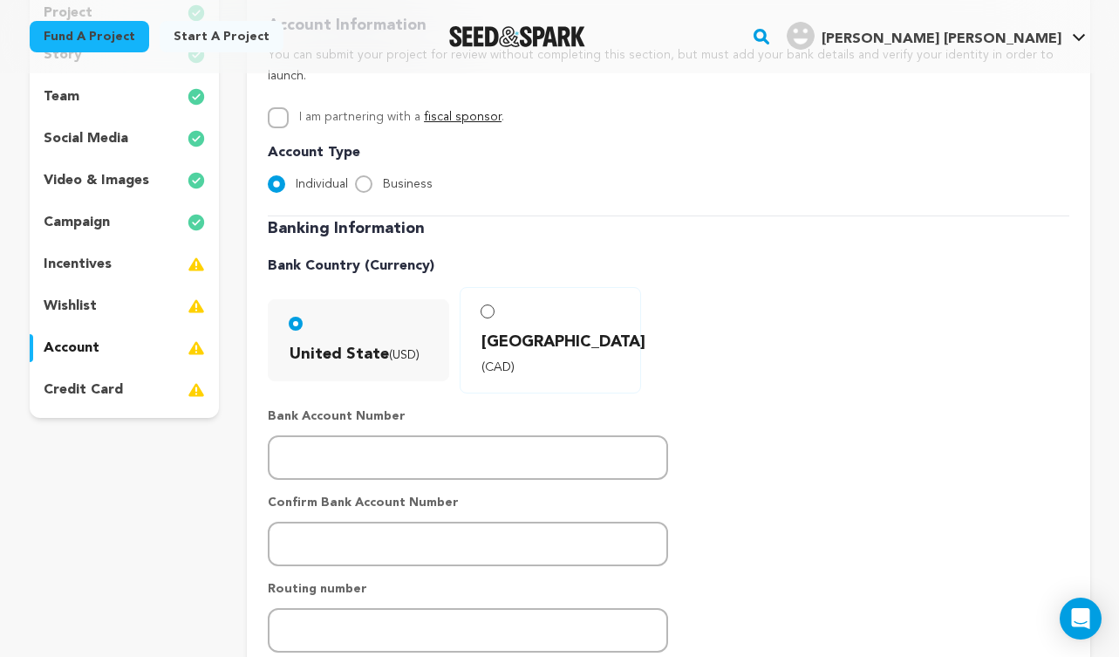
click at [106, 385] on p "credit card" at bounding box center [83, 390] width 79 height 21
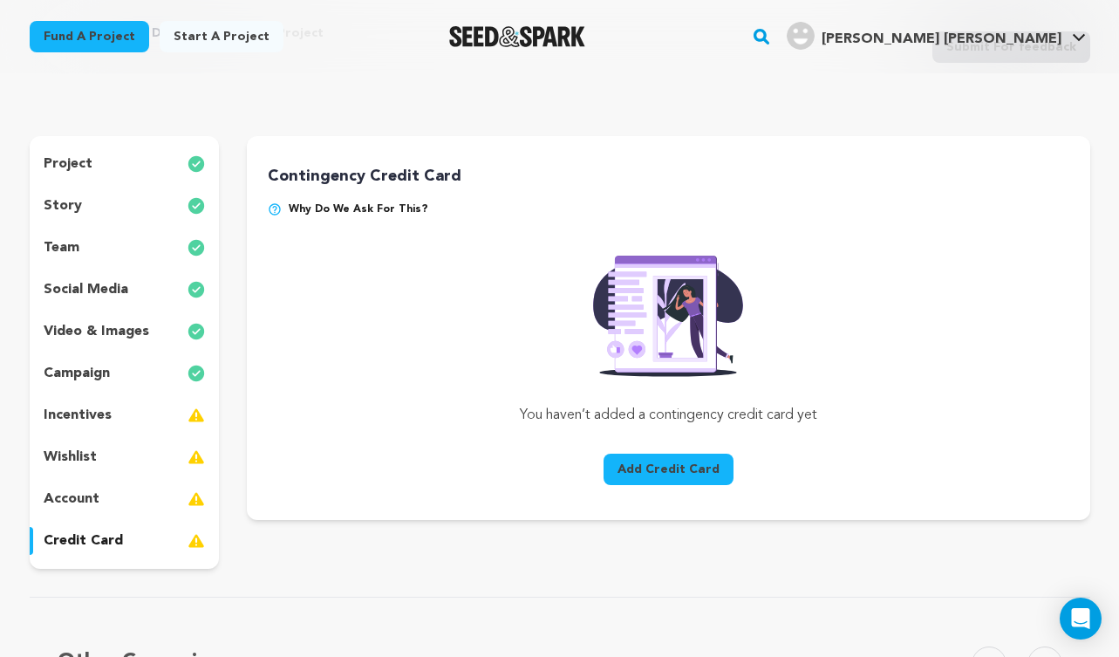
scroll to position [92, 0]
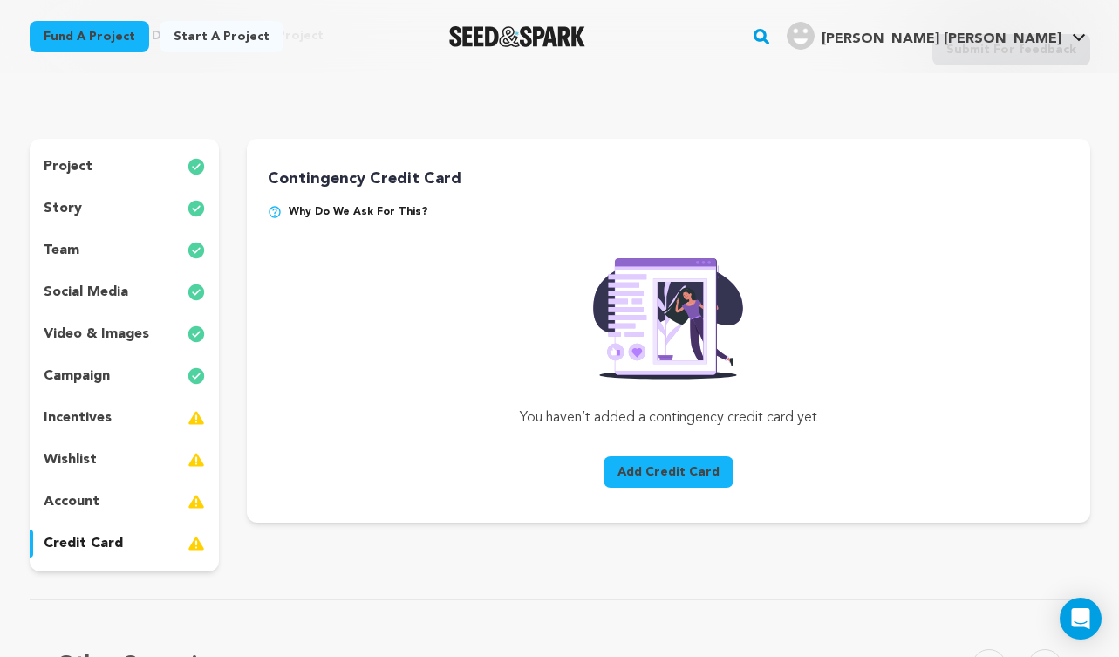
click at [97, 414] on p "incentives" at bounding box center [78, 417] width 68 height 21
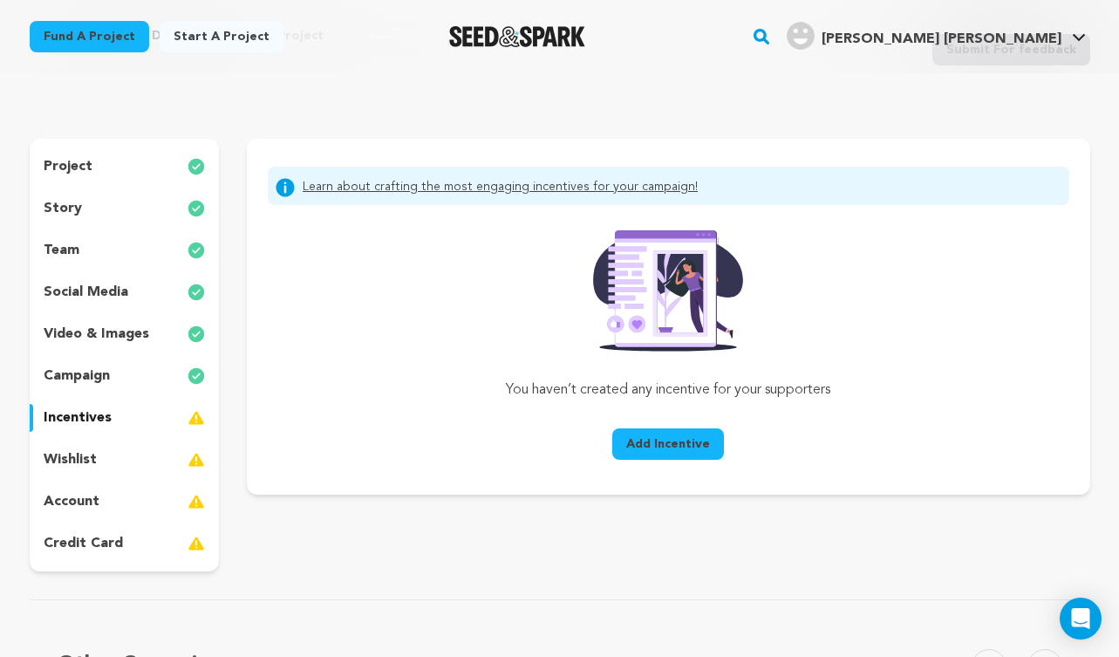
scroll to position [126, 0]
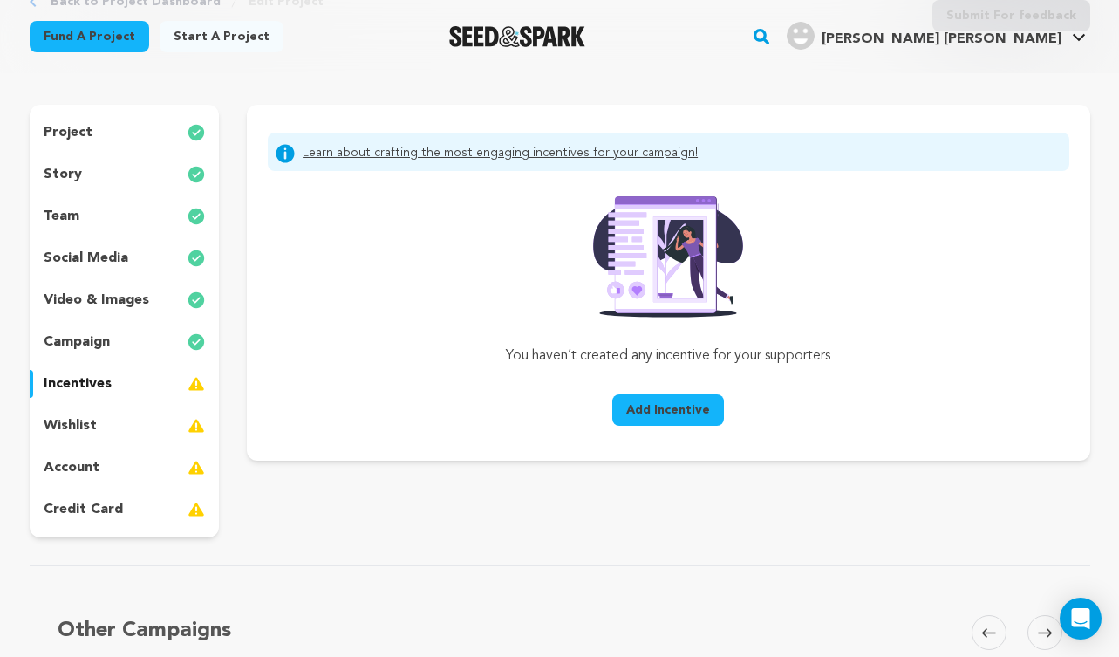
click at [669, 414] on span "Add Incentive" at bounding box center [668, 409] width 84 height 17
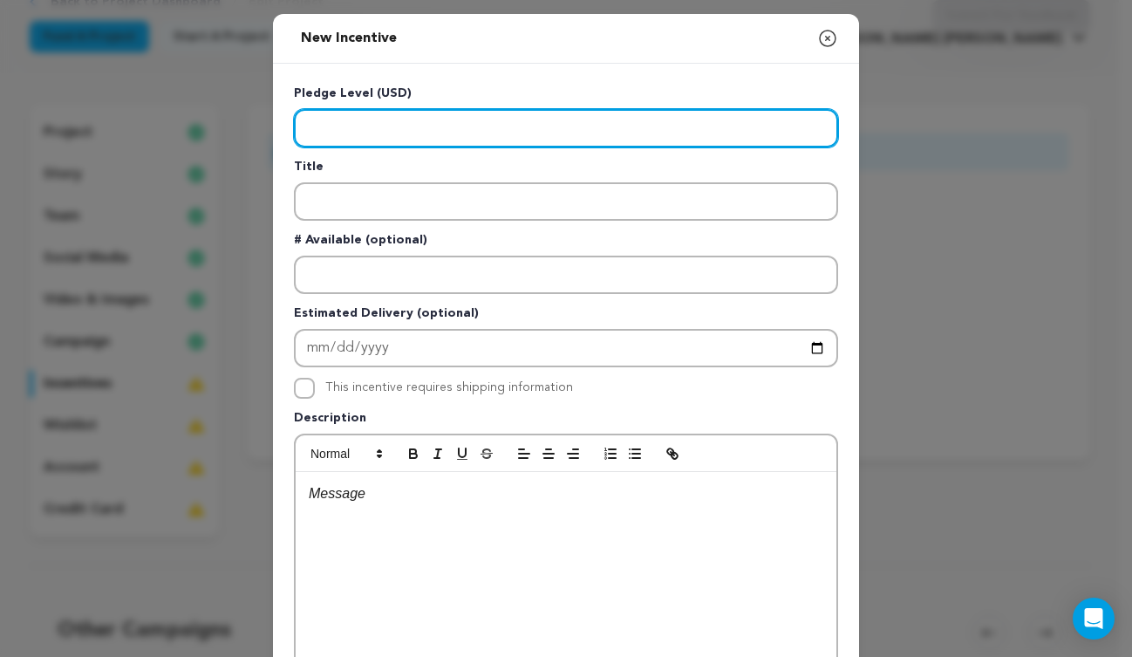
click at [624, 114] on input "Enter level" at bounding box center [566, 128] width 544 height 38
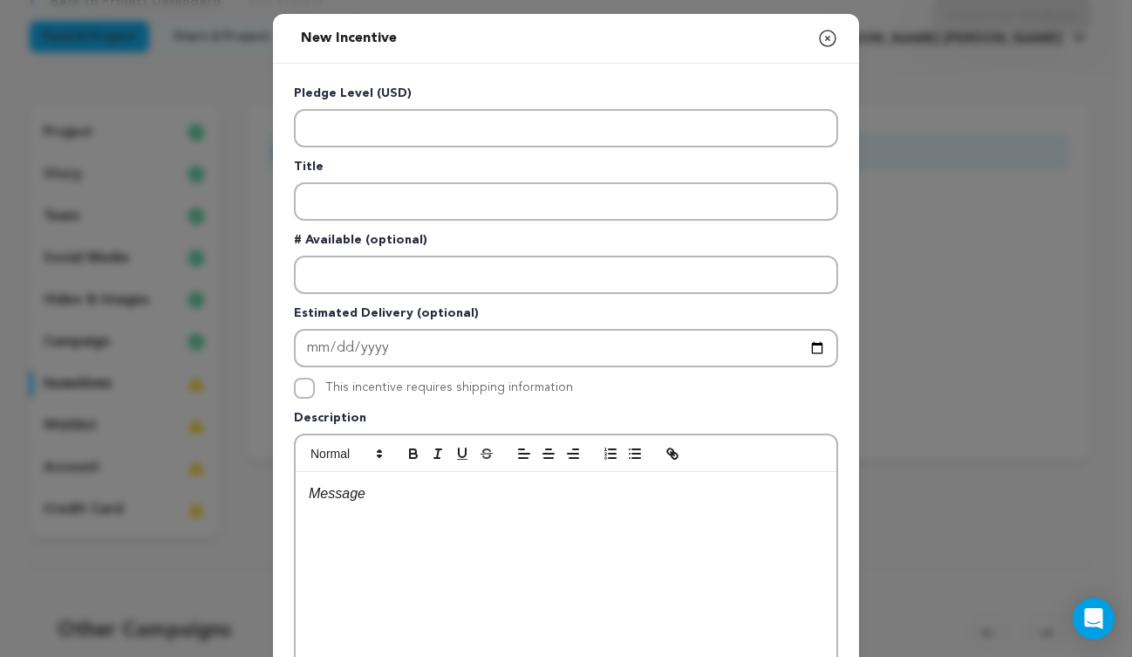
click at [896, 163] on div "New Incentive Close modal Pledge Level (USD) Title # Available (optional)" at bounding box center [566, 468] width 1132 height 936
click at [825, 36] on icon "button" at bounding box center [828, 38] width 21 height 21
